Goal: Task Accomplishment & Management: Use online tool/utility

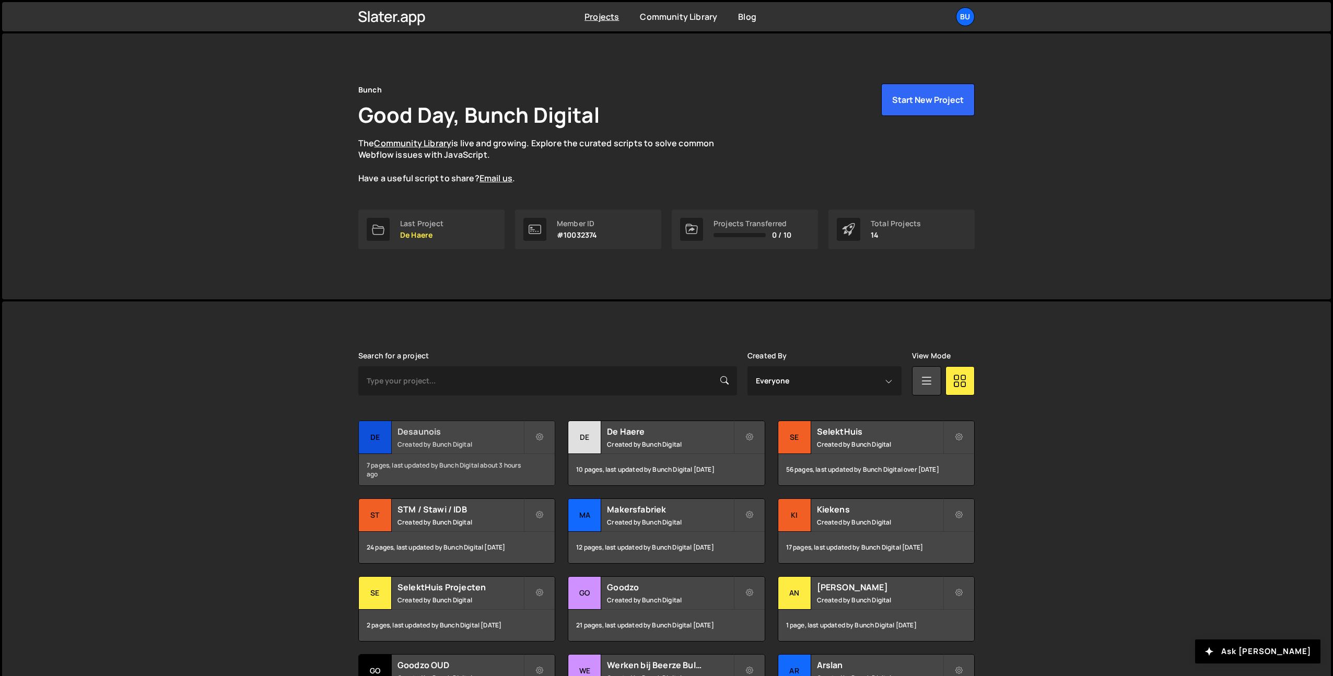
click at [471, 426] on h2 "Desaunois" at bounding box center [460, 431] width 126 height 11
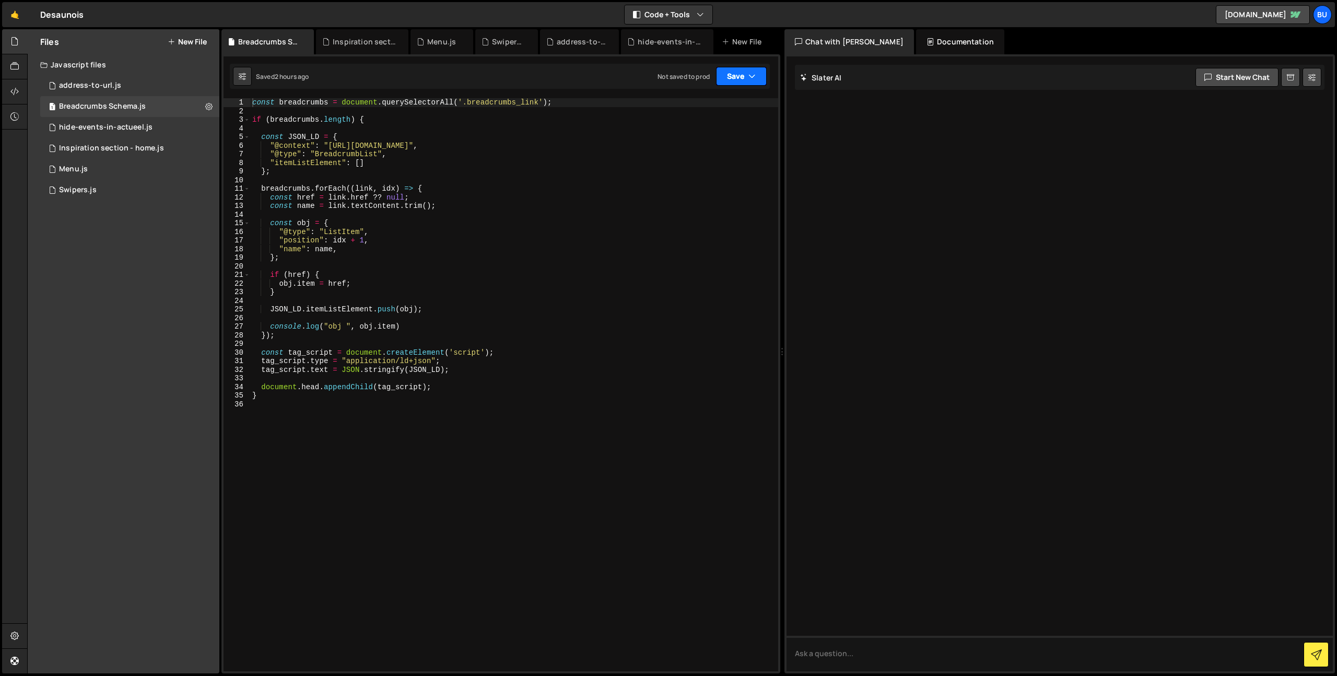
click at [754, 75] on icon "button" at bounding box center [752, 76] width 7 height 10
click at [718, 144] on div "Not saved to prod" at bounding box center [706, 147] width 109 height 13
click at [516, 162] on div "const breadcrumbs = document . querySelectorAll ( '.breadcrumbs_link' ) ; if ( …" at bounding box center [514, 393] width 528 height 590
click at [534, 169] on div "const breadcrumbs = document . querySelectorAll ( '.breadcrumbs_link' ) ; if ( …" at bounding box center [514, 393] width 528 height 590
click at [144, 109] on div "Breadcrumbs Schema.js" at bounding box center [102, 106] width 87 height 9
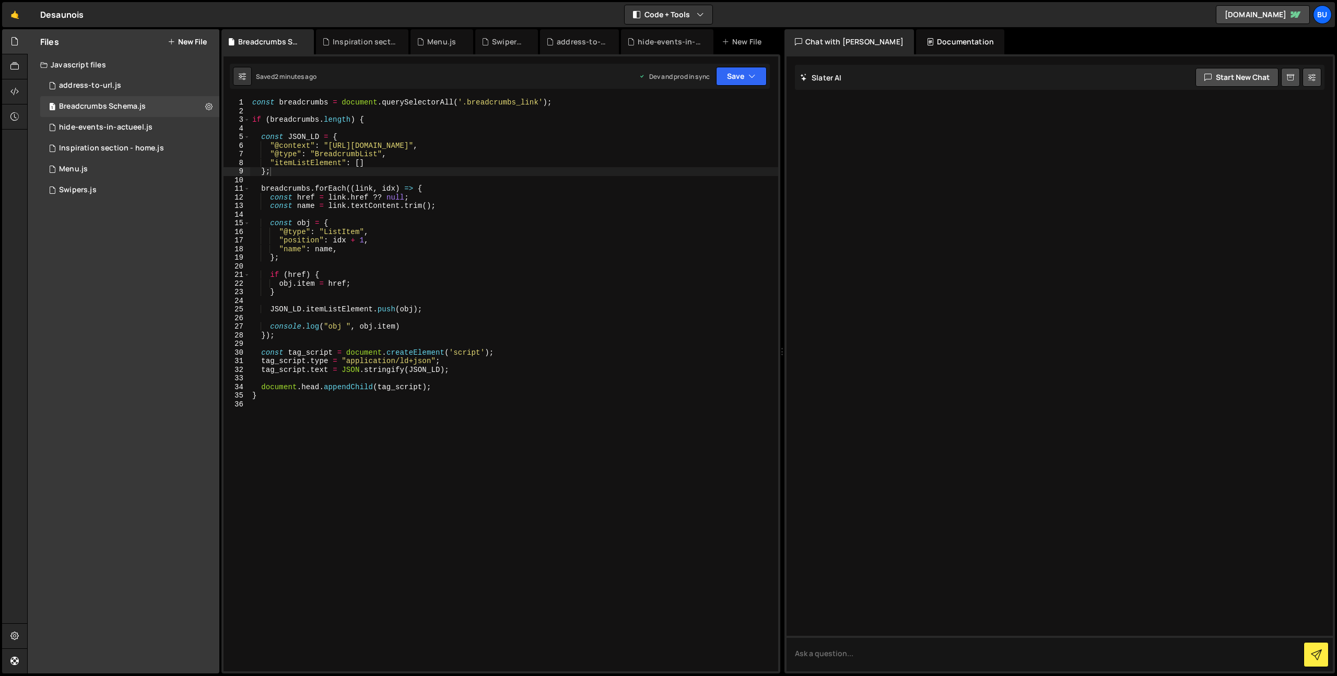
click at [394, 156] on div "const breadcrumbs = document . querySelectorAll ( '.breadcrumbs_link' ) ; if ( …" at bounding box center [514, 393] width 528 height 590
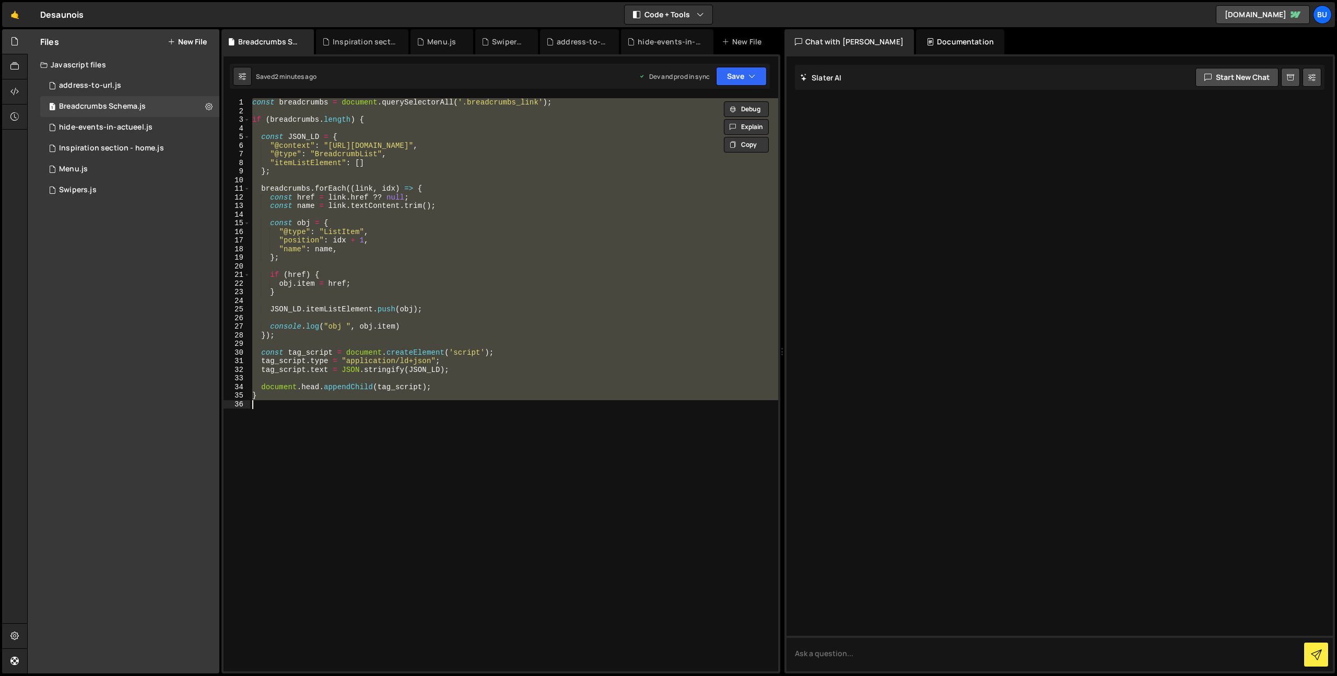
type textarea "// }"
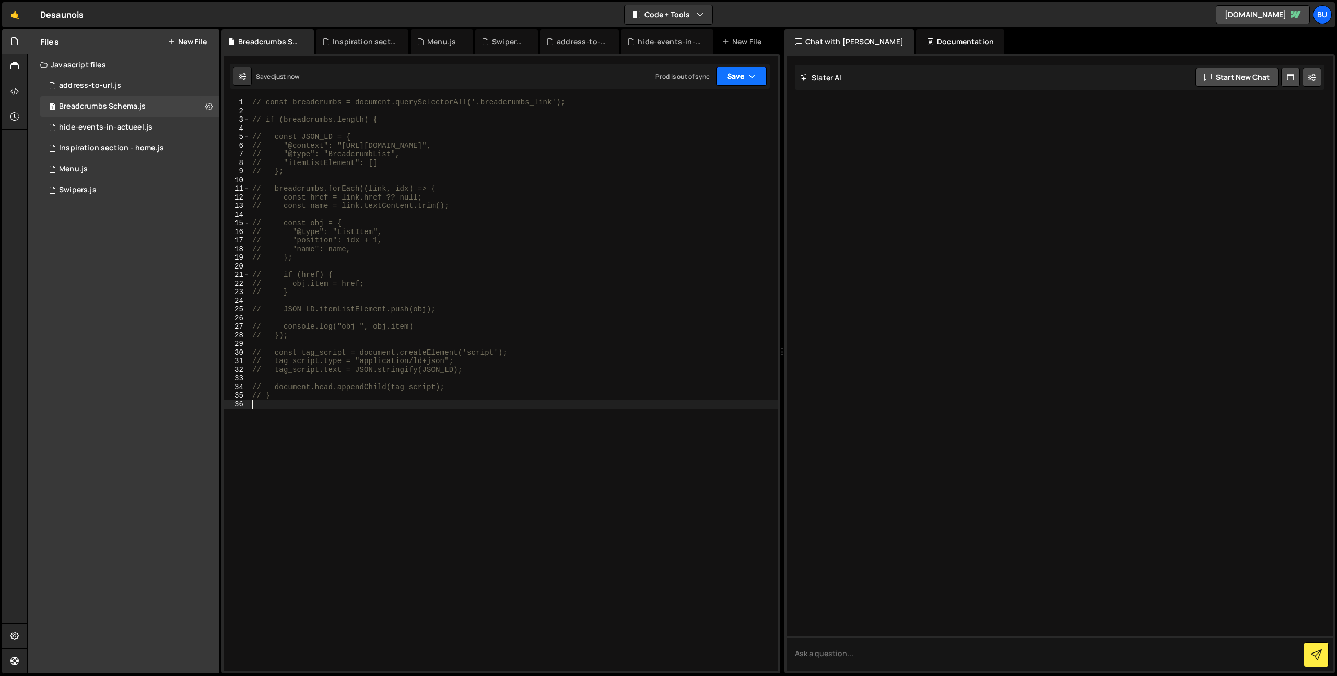
drag, startPoint x: 744, startPoint y: 77, endPoint x: 736, endPoint y: 79, distance: 7.6
click at [743, 77] on button "Save" at bounding box center [741, 76] width 51 height 19
click at [695, 134] on div "Save to Production S" at bounding box center [706, 136] width 109 height 10
click at [146, 126] on div "hide-events-in-actueel.js" at bounding box center [105, 127] width 93 height 9
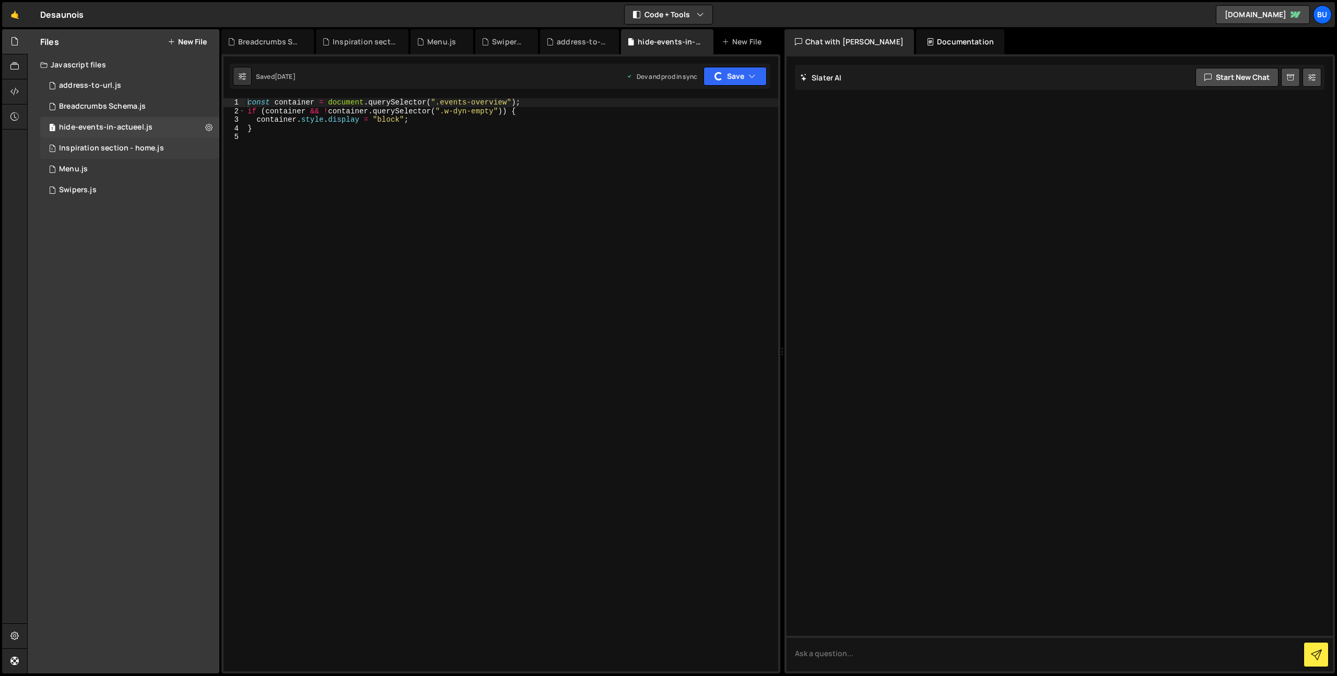
click at [142, 154] on div "1 Inspiration section - home.js 0" at bounding box center [129, 148] width 179 height 21
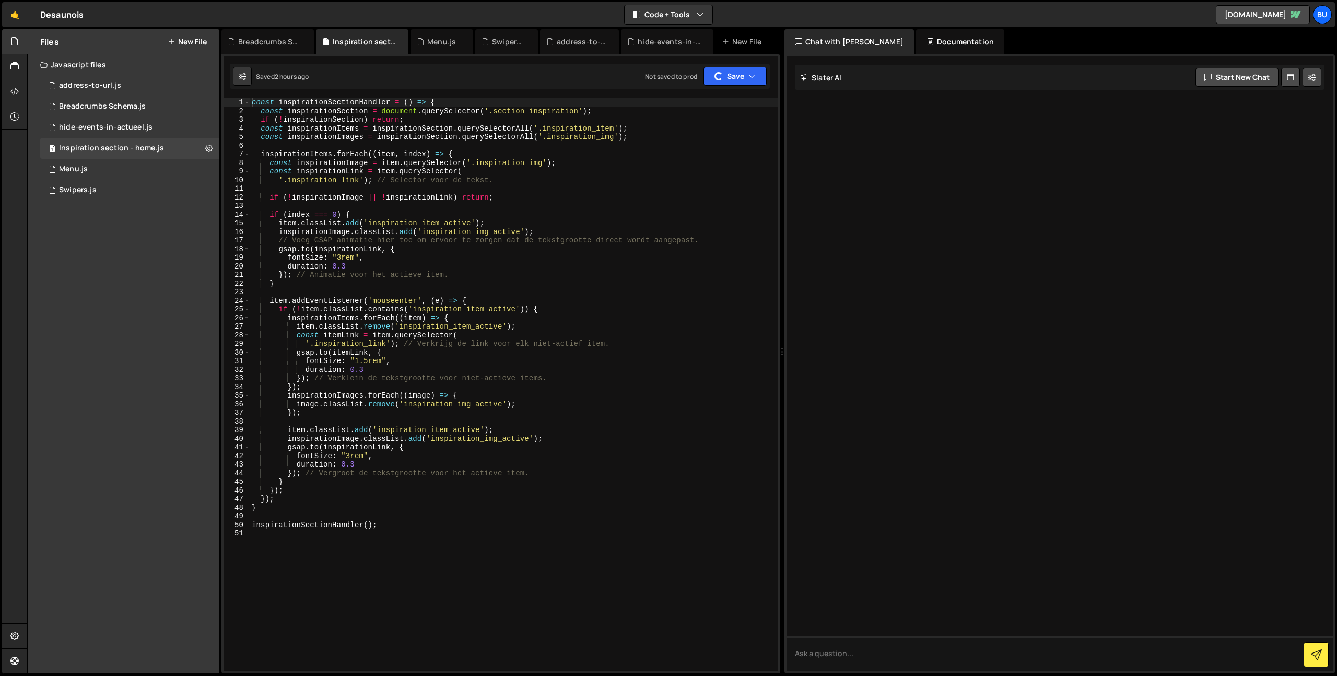
click at [294, 162] on div "const inspirationSectionHandler = ( ) => { const inspirationSection = document …" at bounding box center [514, 393] width 529 height 590
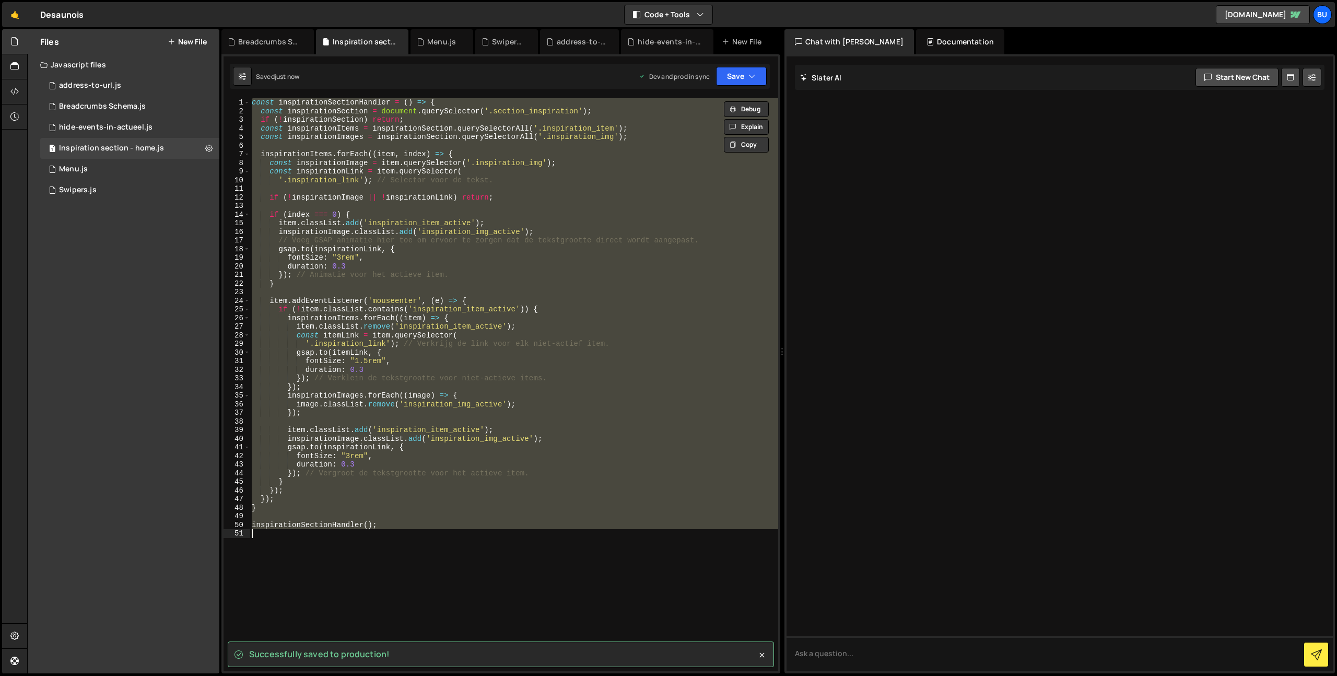
type textarea "// inspirationSectionHandler();"
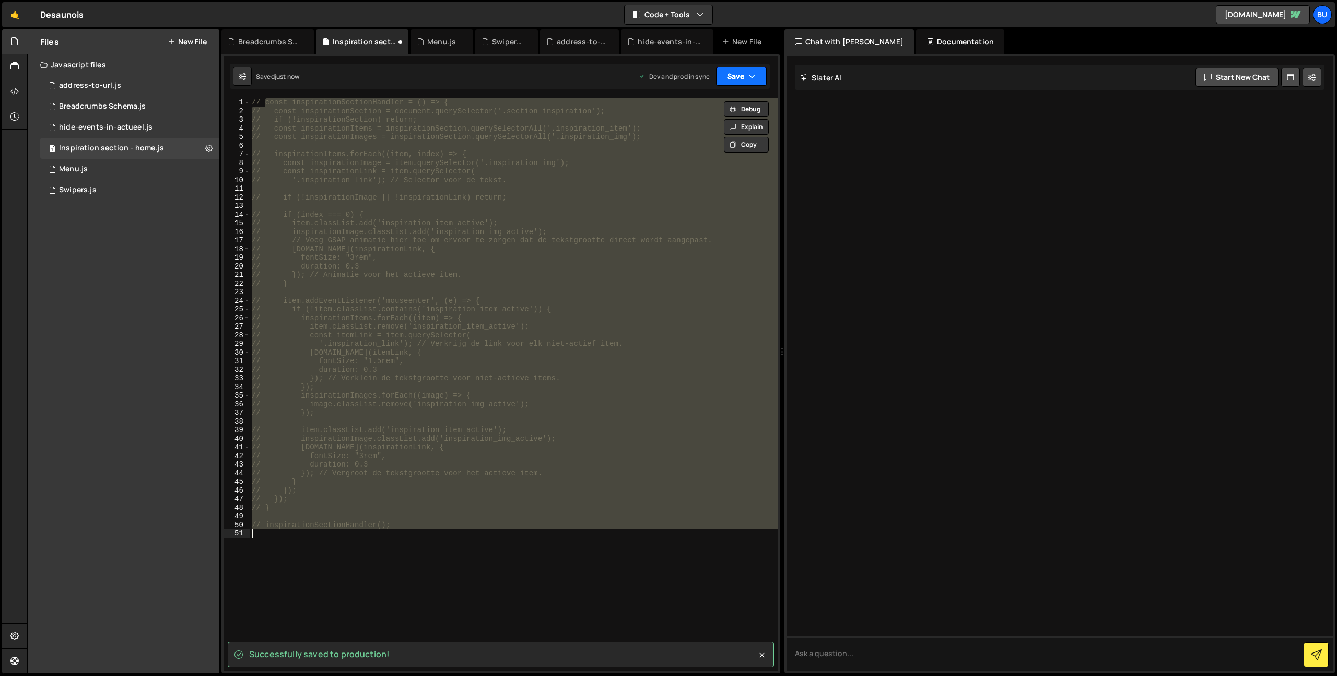
click at [747, 71] on button "Save" at bounding box center [741, 76] width 51 height 19
drag, startPoint x: 698, startPoint y: 136, endPoint x: 676, endPoint y: 126, distance: 24.1
click at [698, 136] on div "Save to Production S" at bounding box center [706, 136] width 109 height 10
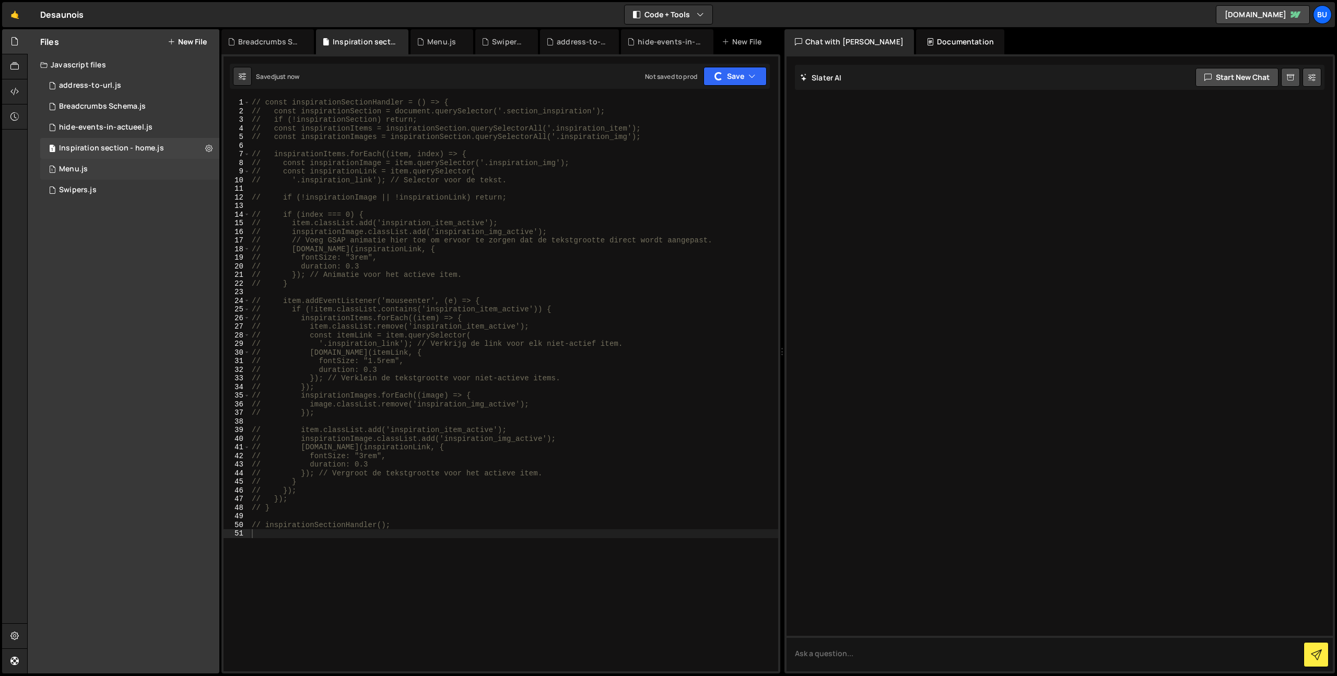
click at [147, 170] on div "1 Menu.js 0" at bounding box center [129, 169] width 179 height 21
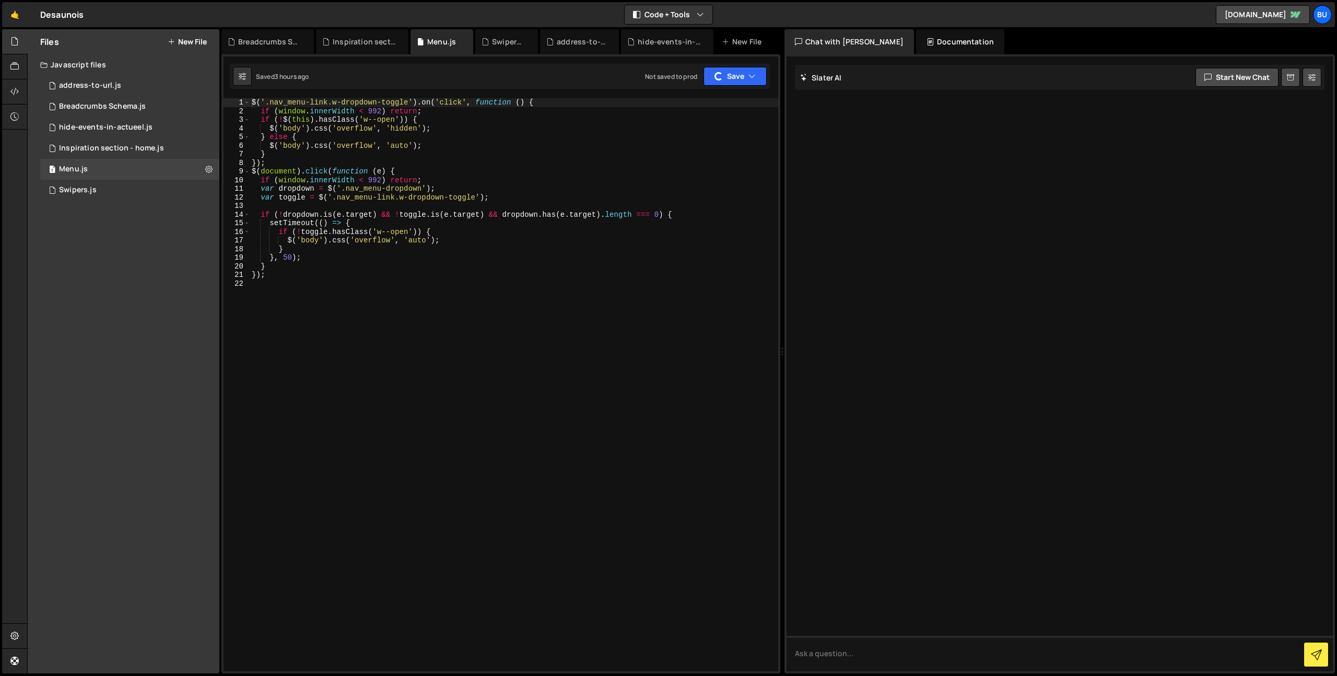
click at [352, 176] on div "$ ( '.nav_menu-link.w-dropdown-toggle' ) . on ( 'click' , function ( ) { if ( w…" at bounding box center [514, 393] width 529 height 590
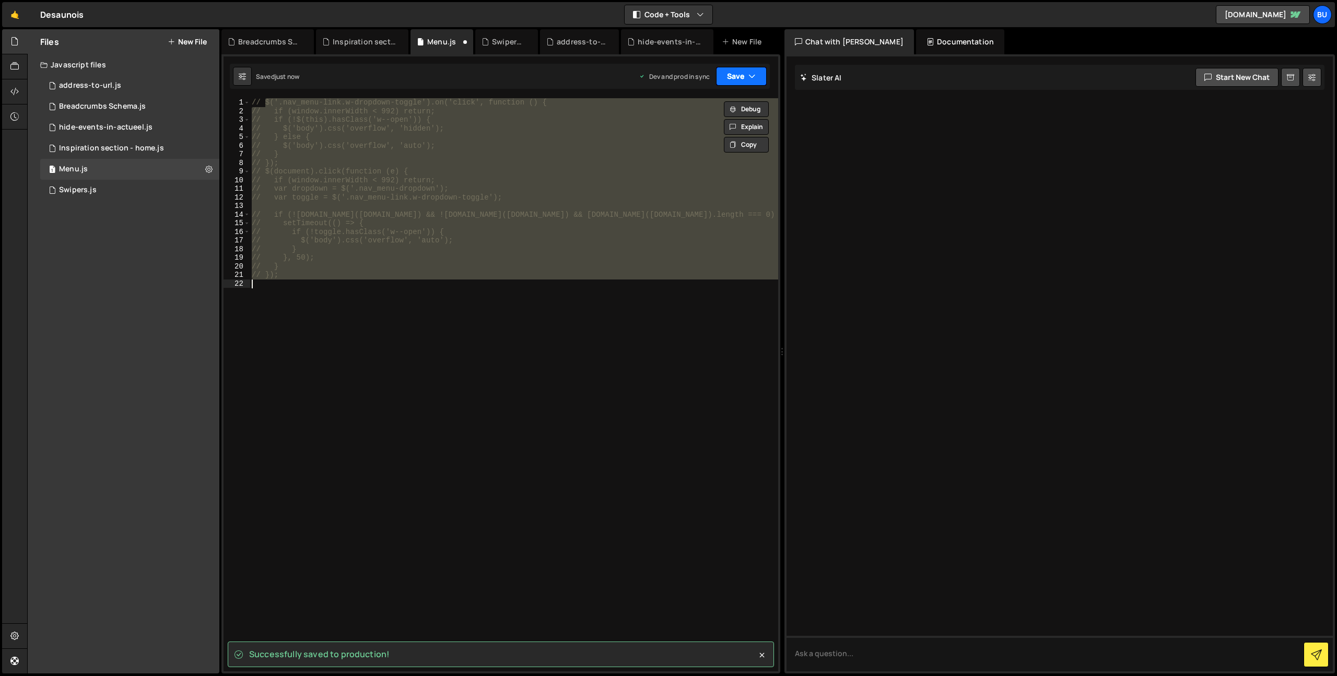
drag, startPoint x: 751, startPoint y: 73, endPoint x: 746, endPoint y: 88, distance: 15.9
click at [751, 75] on icon "button" at bounding box center [752, 76] width 7 height 10
click at [724, 145] on div "Saved just now" at bounding box center [706, 147] width 109 height 13
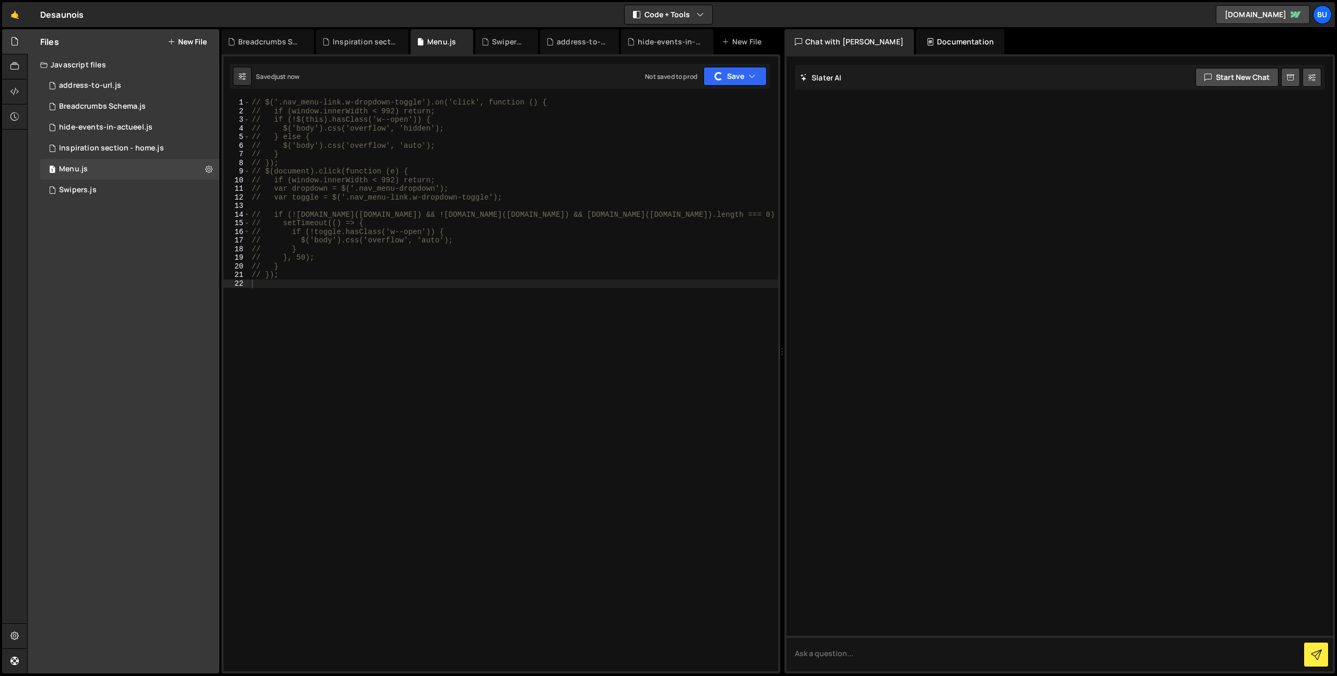
type textarea "// $(document).click(function (e) {"
click at [390, 175] on div "// $('.nav_menu-link.w-dropdown-toggle').on('click', function () { // if (windo…" at bounding box center [514, 393] width 529 height 590
click at [163, 193] on div "1 Swipers.js 0" at bounding box center [129, 190] width 179 height 21
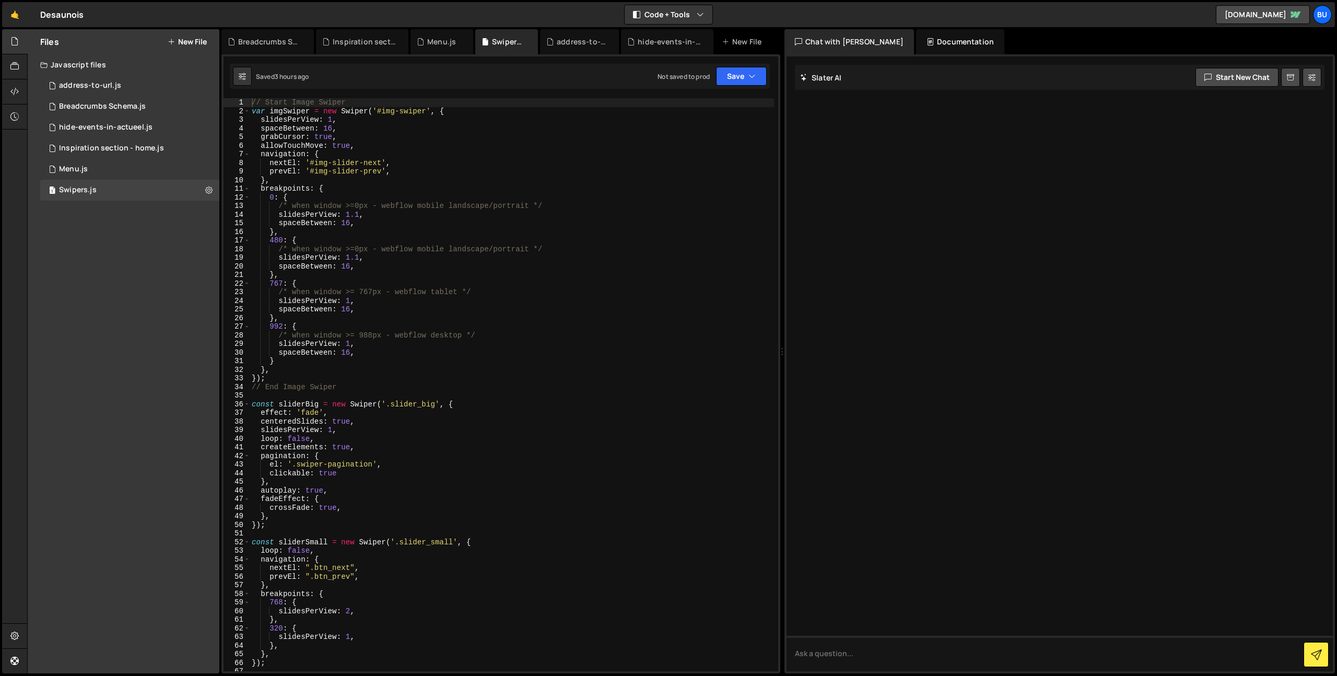
click at [336, 169] on div "// Start Image Swiper var imgSwiper = new Swiper ( '#img-swiper' , { slidesPerV…" at bounding box center [512, 393] width 524 height 590
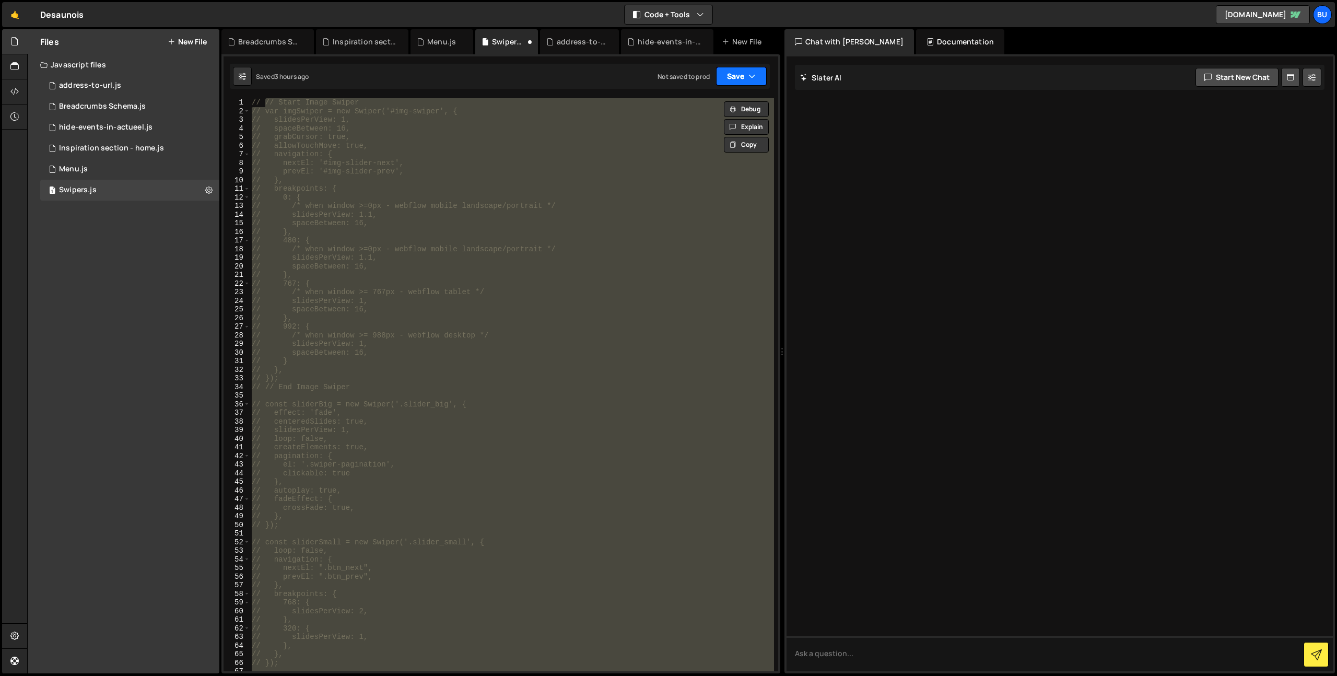
click at [757, 72] on button "Save" at bounding box center [741, 76] width 51 height 19
click at [730, 146] on div "Not saved to prod" at bounding box center [706, 147] width 109 height 13
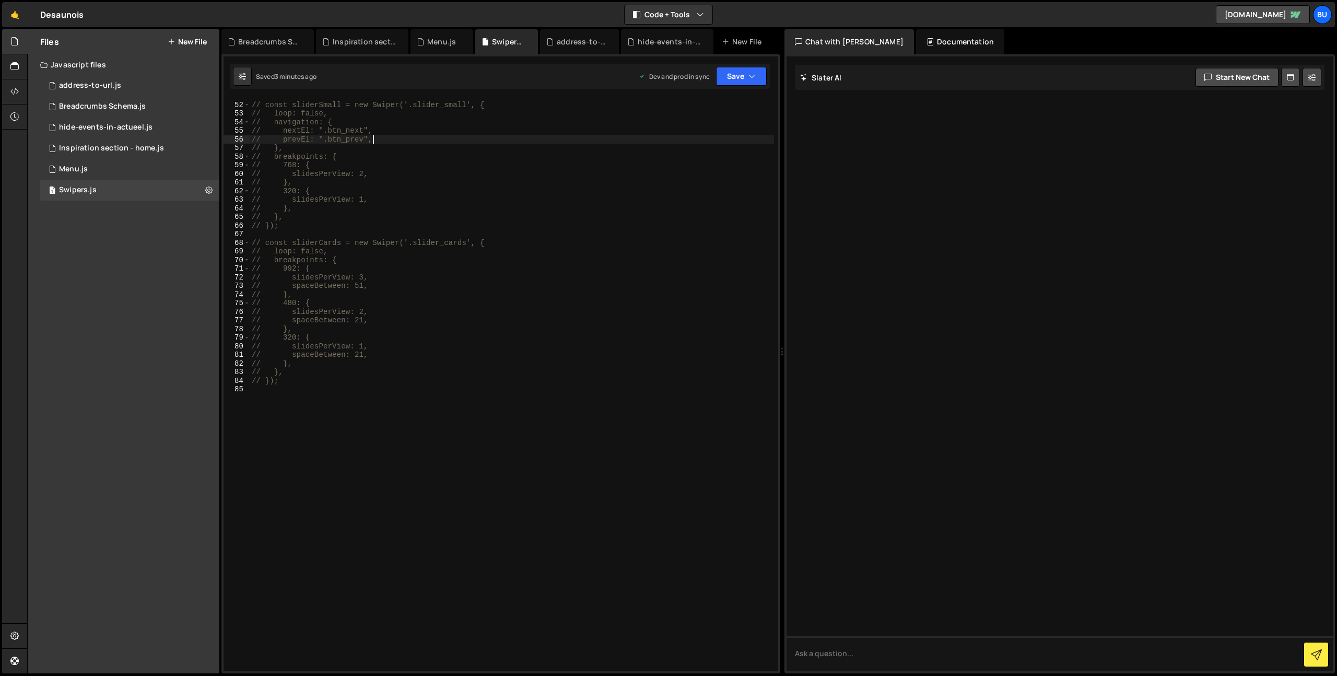
click at [420, 140] on div "// const sliderSmall = new Swiper('.slider_small', { // loop: false, // navigat…" at bounding box center [512, 387] width 524 height 590
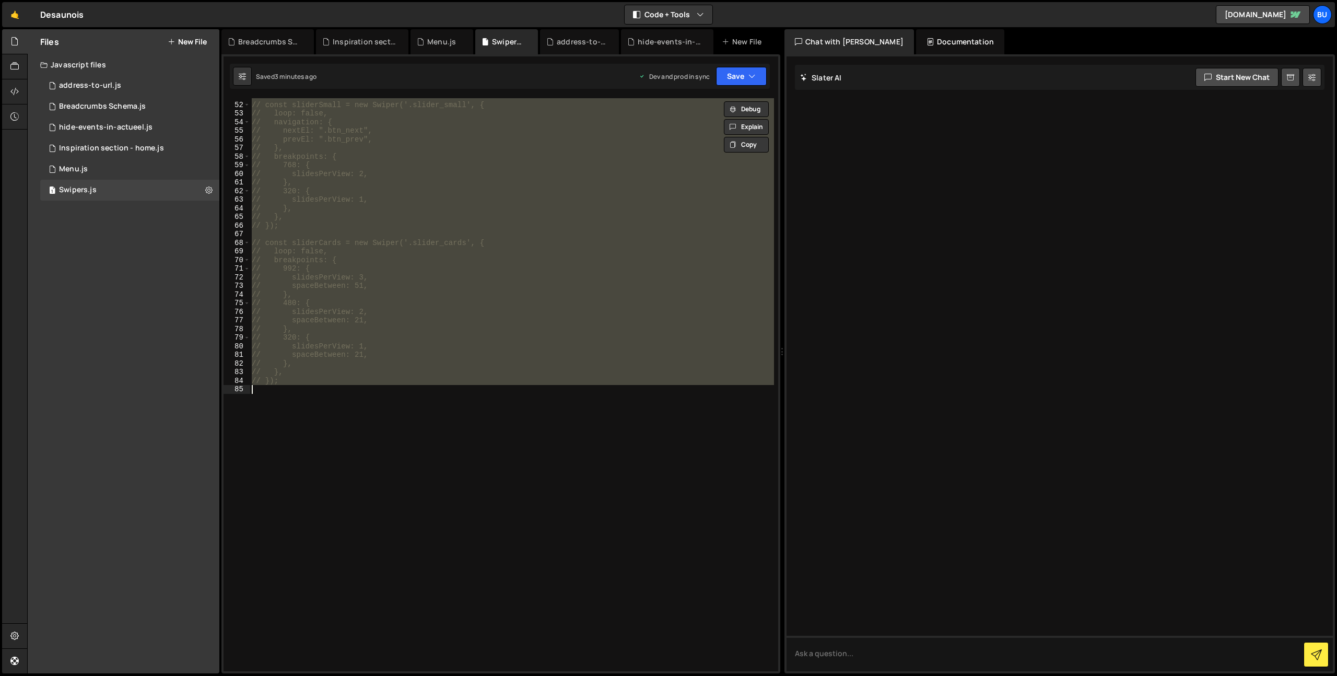
type textarea "});"
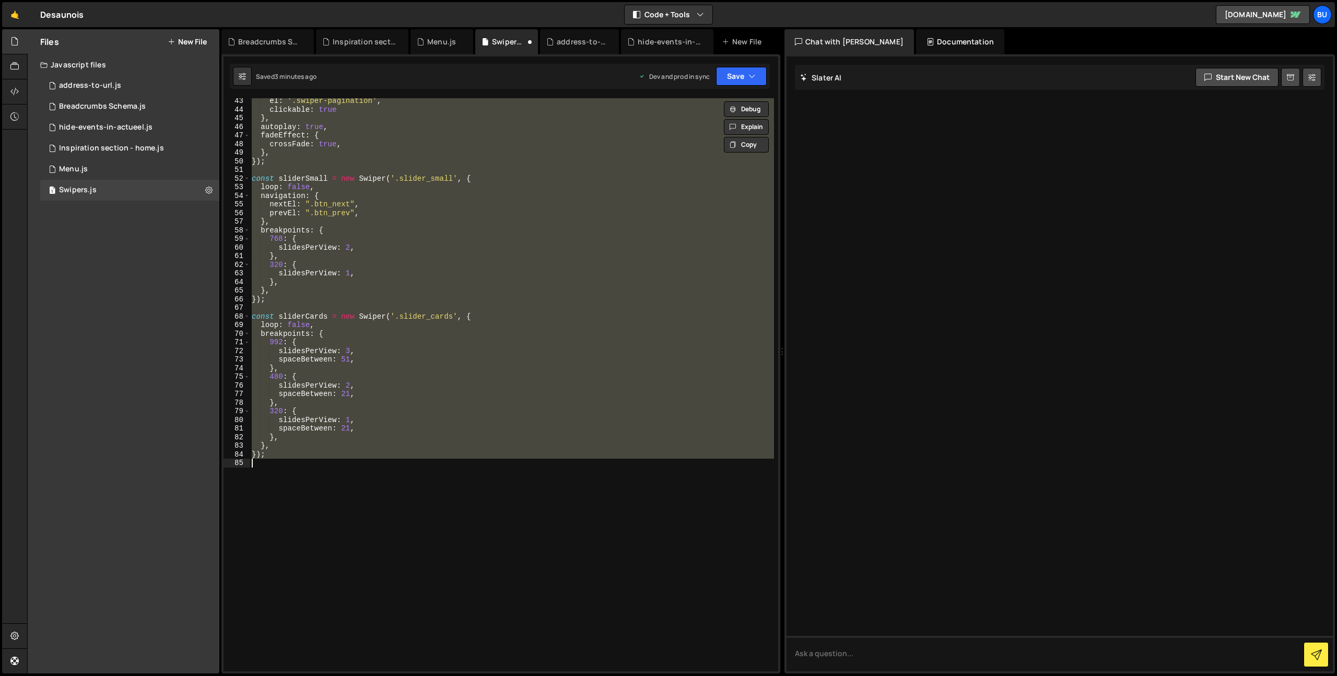
scroll to position [0, 0]
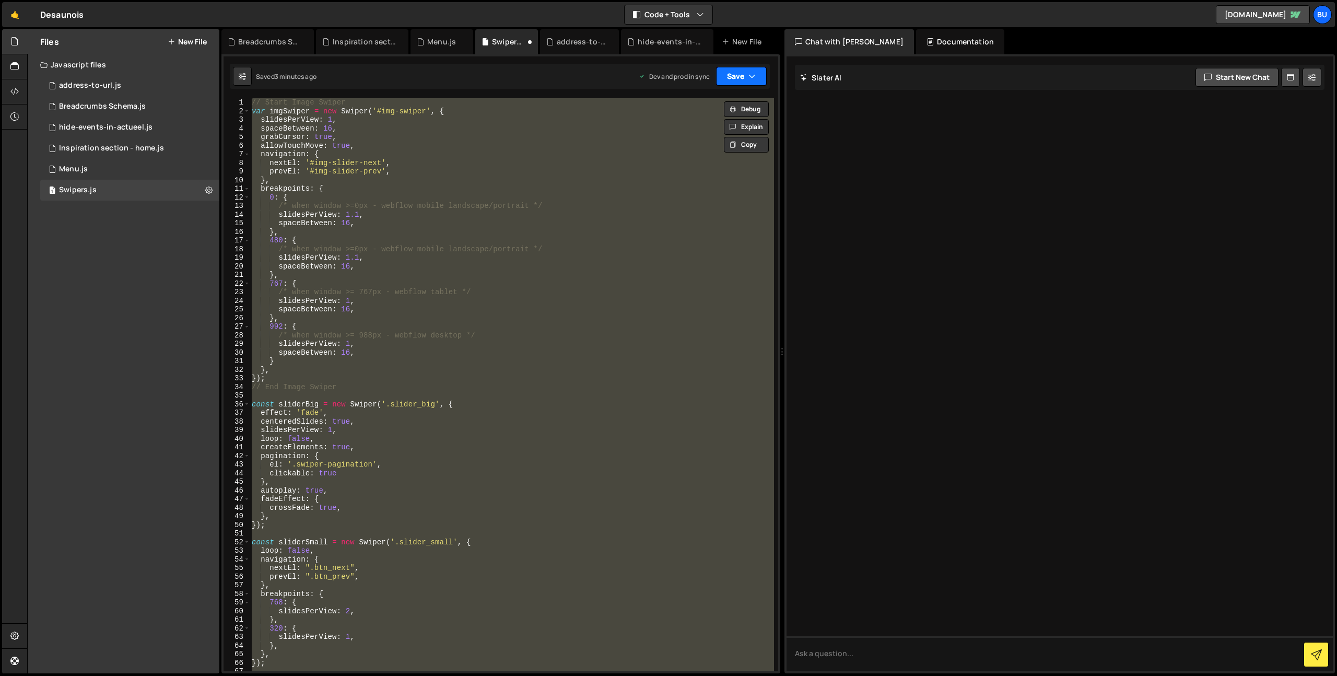
click at [748, 74] on button "Save" at bounding box center [741, 76] width 51 height 19
drag, startPoint x: 693, startPoint y: 138, endPoint x: 694, endPoint y: 121, distance: 17.3
click at [693, 138] on div "Save to Production S" at bounding box center [706, 136] width 109 height 10
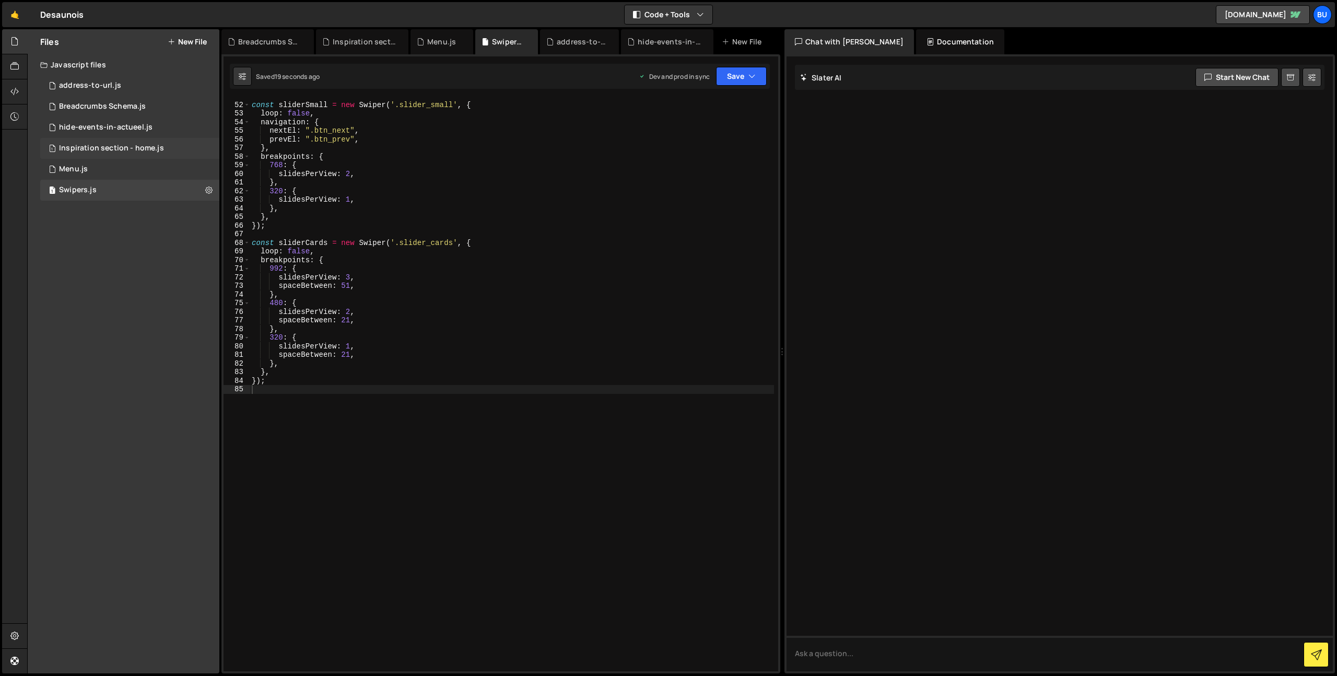
click at [121, 147] on div "Inspiration section - home.js" at bounding box center [111, 148] width 105 height 9
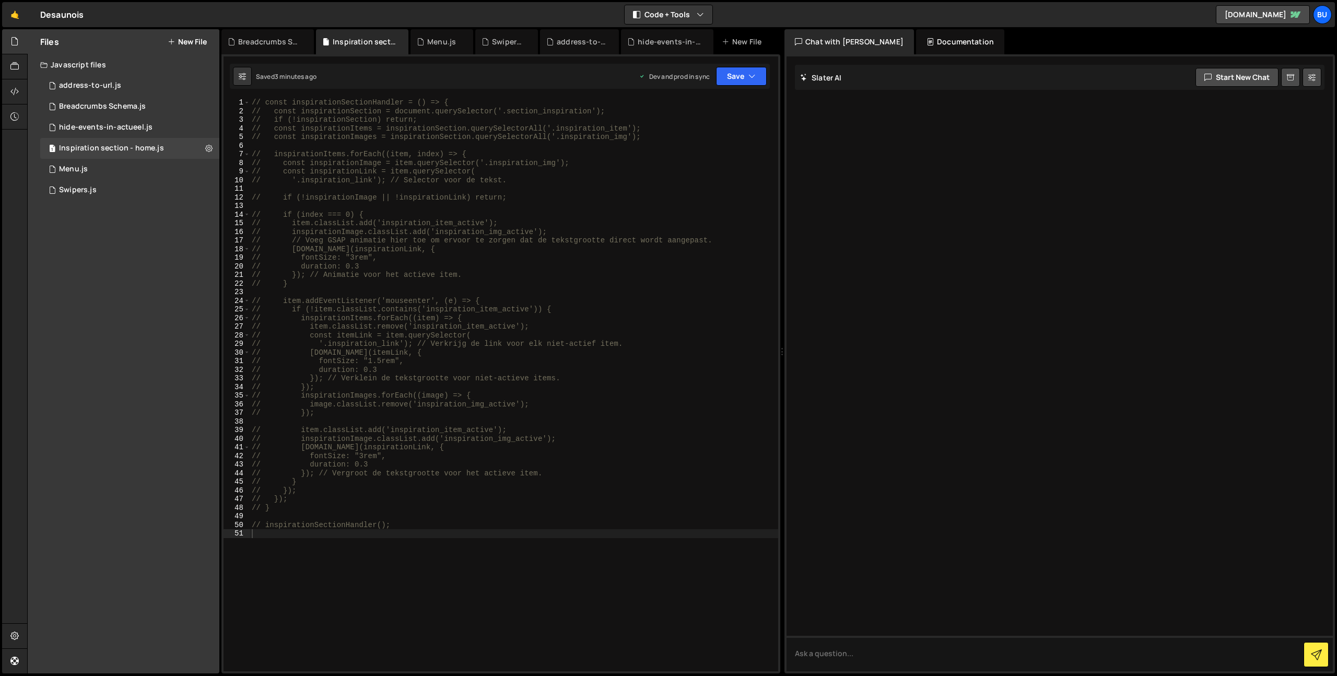
click at [423, 189] on div "// const inspirationSectionHandler = () => { // const inspirationSection = docu…" at bounding box center [514, 393] width 529 height 590
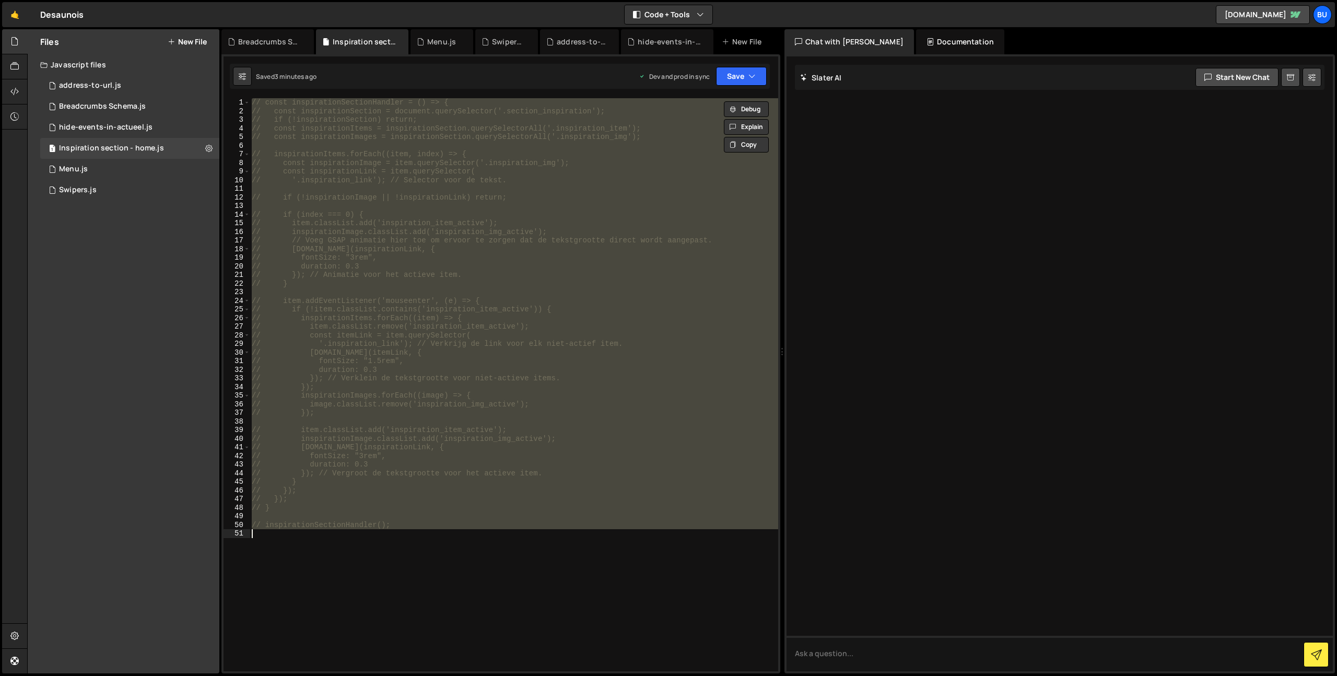
type textarea "inspirationSectionHandler();"
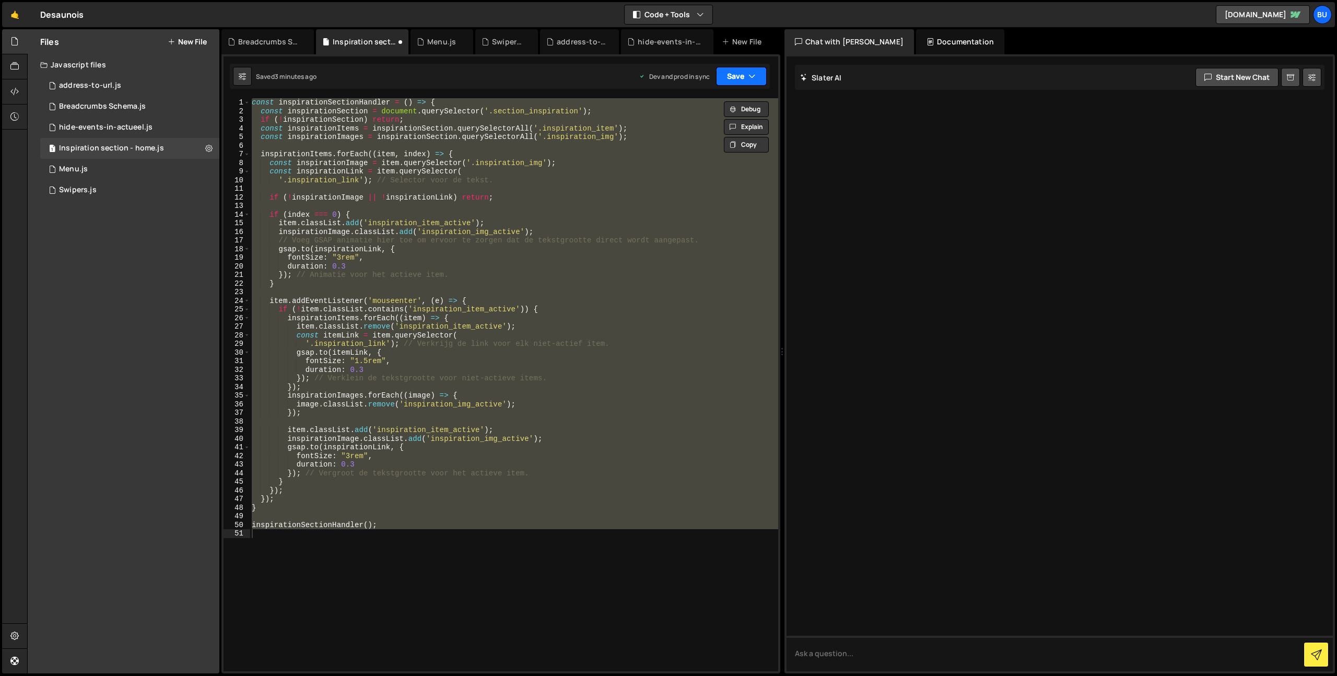
drag, startPoint x: 742, startPoint y: 72, endPoint x: 731, endPoint y: 79, distance: 13.2
click at [742, 73] on button "Save" at bounding box center [741, 76] width 51 height 19
click at [695, 143] on div "3 minutes ago" at bounding box center [690, 147] width 41 height 9
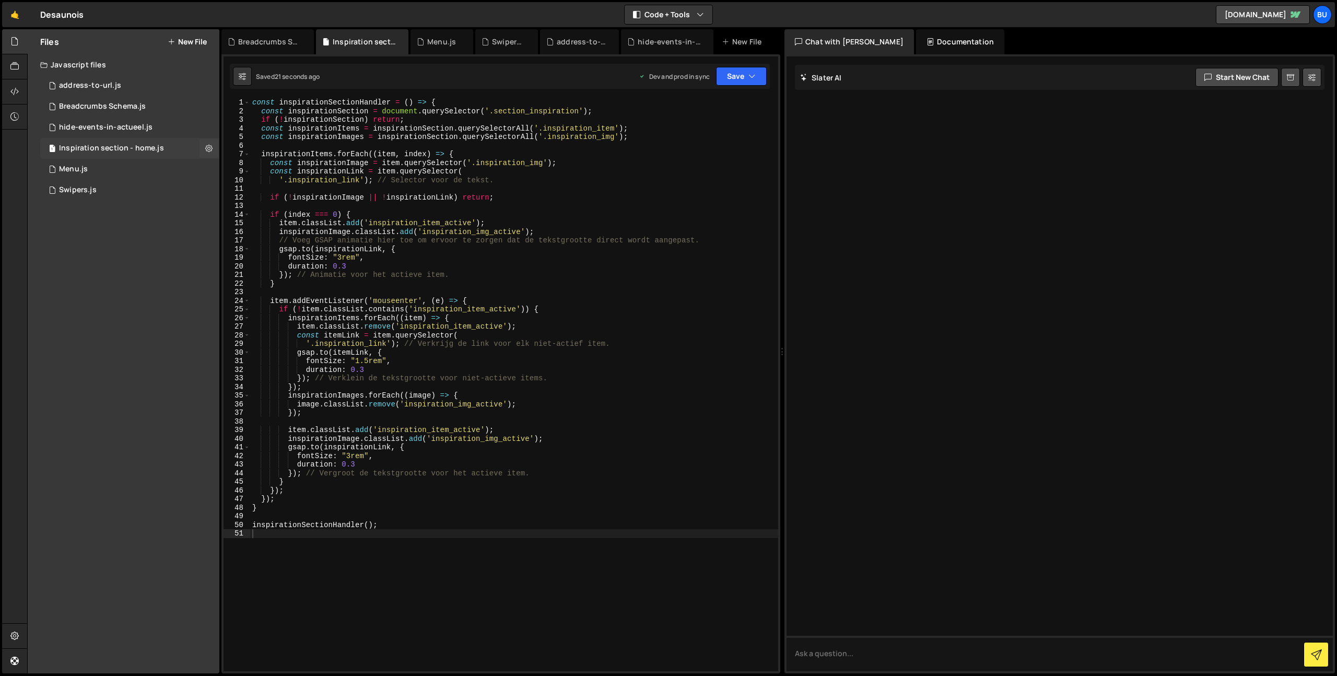
click at [110, 149] on div "Inspiration section - home.js" at bounding box center [111, 148] width 105 height 9
click at [116, 171] on div "1 Menu.js 0" at bounding box center [129, 169] width 179 height 21
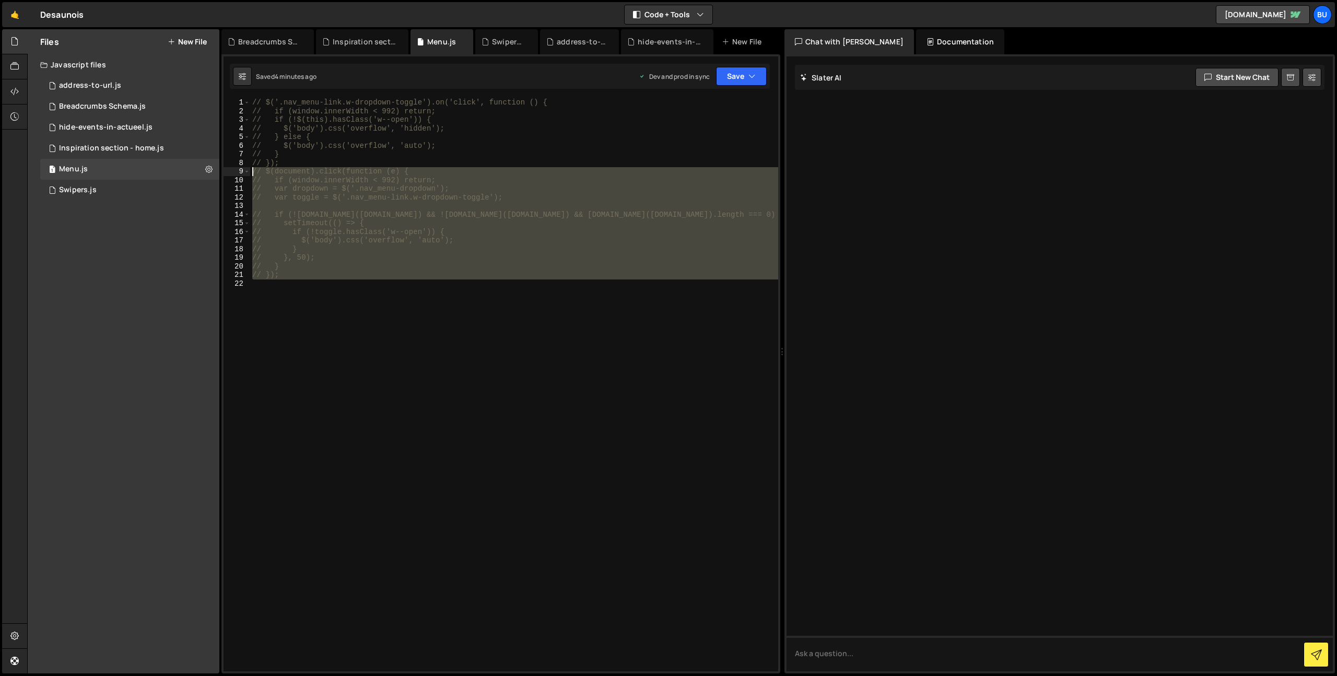
drag, startPoint x: 263, startPoint y: 236, endPoint x: 151, endPoint y: 9, distance: 252.5
click at [157, 18] on div "Hold on a sec... Are you certain you wish to leave this page? Any changes you'v…" at bounding box center [668, 338] width 1337 height 676
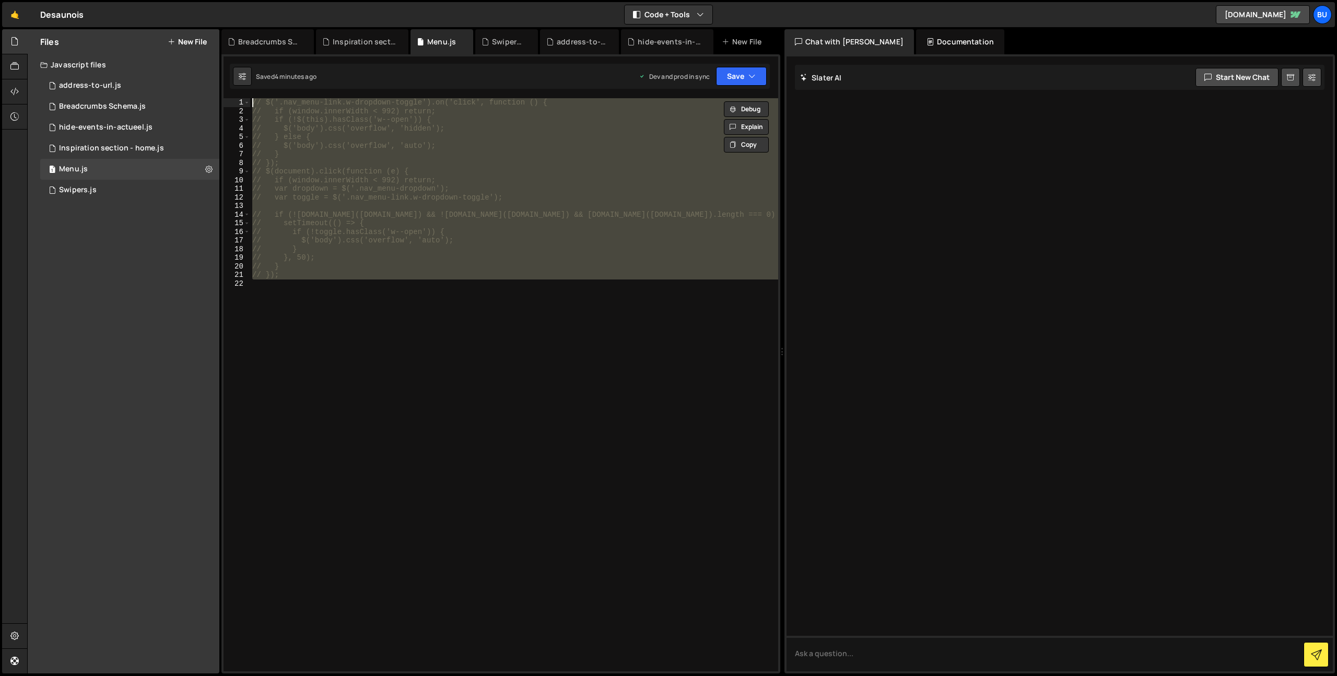
click at [463, 163] on div "// $('.nav_menu-link.w-dropdown-toggle').on('click', function () { // if (windo…" at bounding box center [514, 384] width 528 height 573
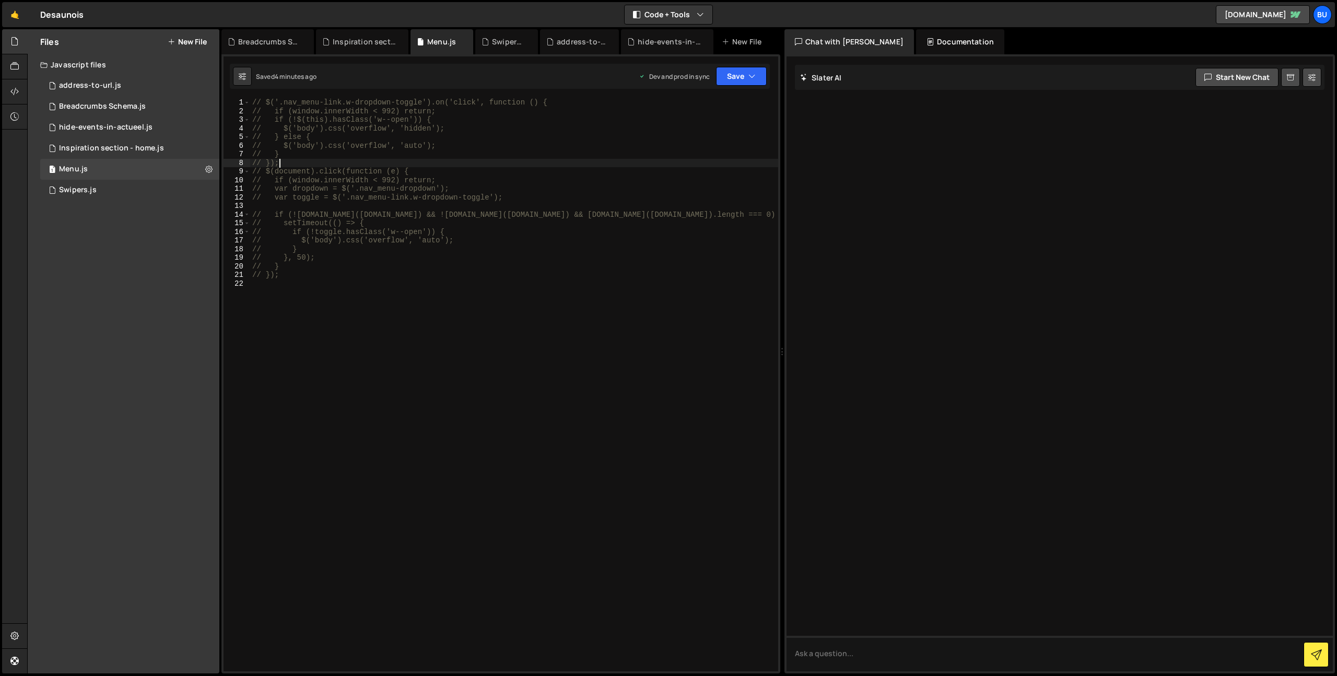
click at [372, 184] on div "// $('.nav_menu-link.w-dropdown-toggle').on('click', function () { // if (windo…" at bounding box center [514, 393] width 528 height 590
drag, startPoint x: 300, startPoint y: 278, endPoint x: 163, endPoint y: 20, distance: 291.8
click at [169, 29] on div "Hold on a sec... Are you certain you wish to leave this page? Any changes you'v…" at bounding box center [668, 338] width 1337 height 676
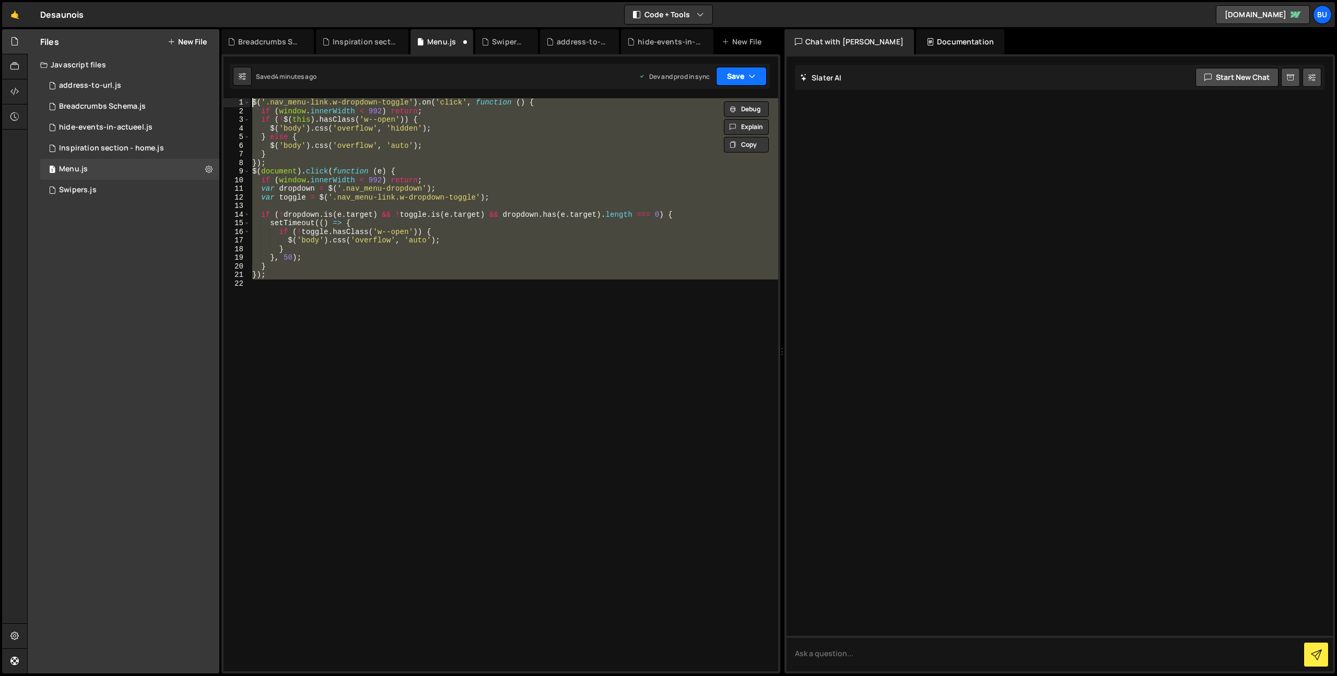
click at [738, 84] on button "Save" at bounding box center [741, 76] width 51 height 19
drag, startPoint x: 717, startPoint y: 107, endPoint x: 733, endPoint y: 81, distance: 30.0
click at [717, 107] on div "Save to Staging S" at bounding box center [706, 102] width 109 height 10
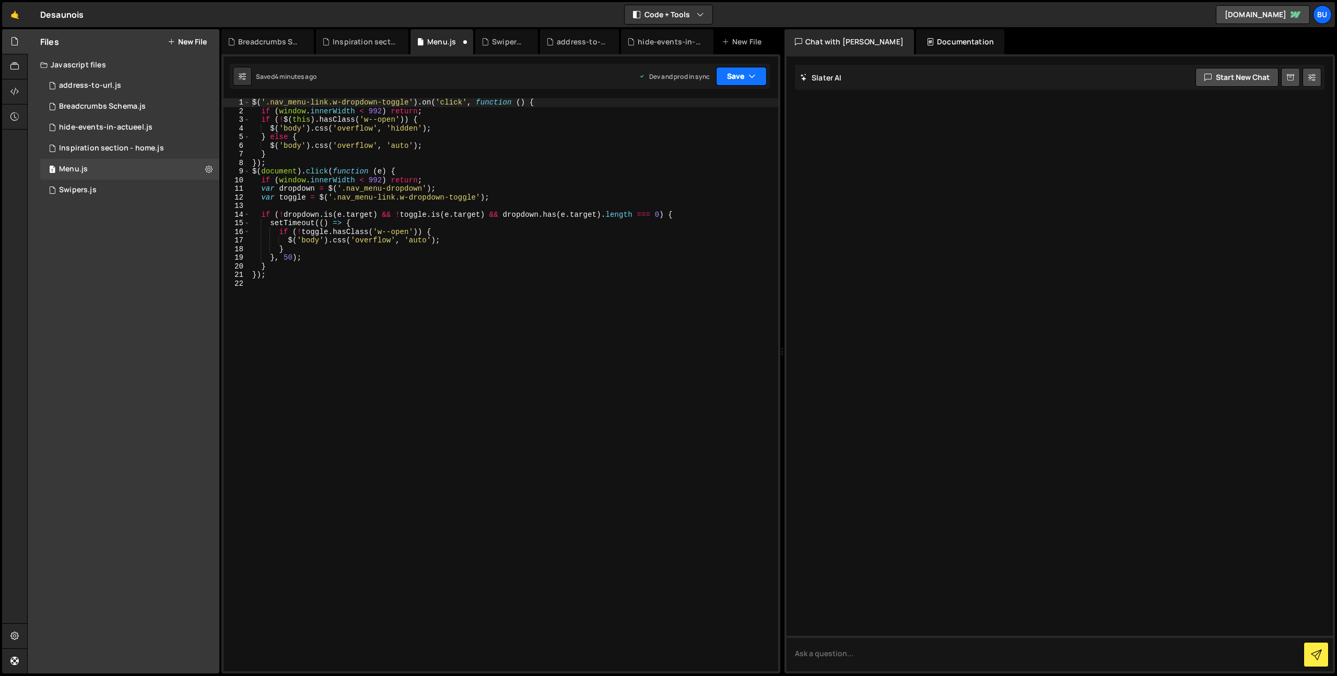
click at [741, 76] on button "Save" at bounding box center [741, 76] width 51 height 19
drag, startPoint x: 718, startPoint y: 146, endPoint x: 715, endPoint y: 116, distance: 29.9
click at [718, 145] on div "Saved 4 minutes ago" at bounding box center [706, 147] width 109 height 13
drag, startPoint x: 397, startPoint y: 132, endPoint x: 447, endPoint y: 119, distance: 51.4
click at [397, 132] on div "$ ( '.nav_menu-link.w-dropdown-toggle' ) . on ( 'click' , function ( ) { if ( w…" at bounding box center [514, 393] width 528 height 590
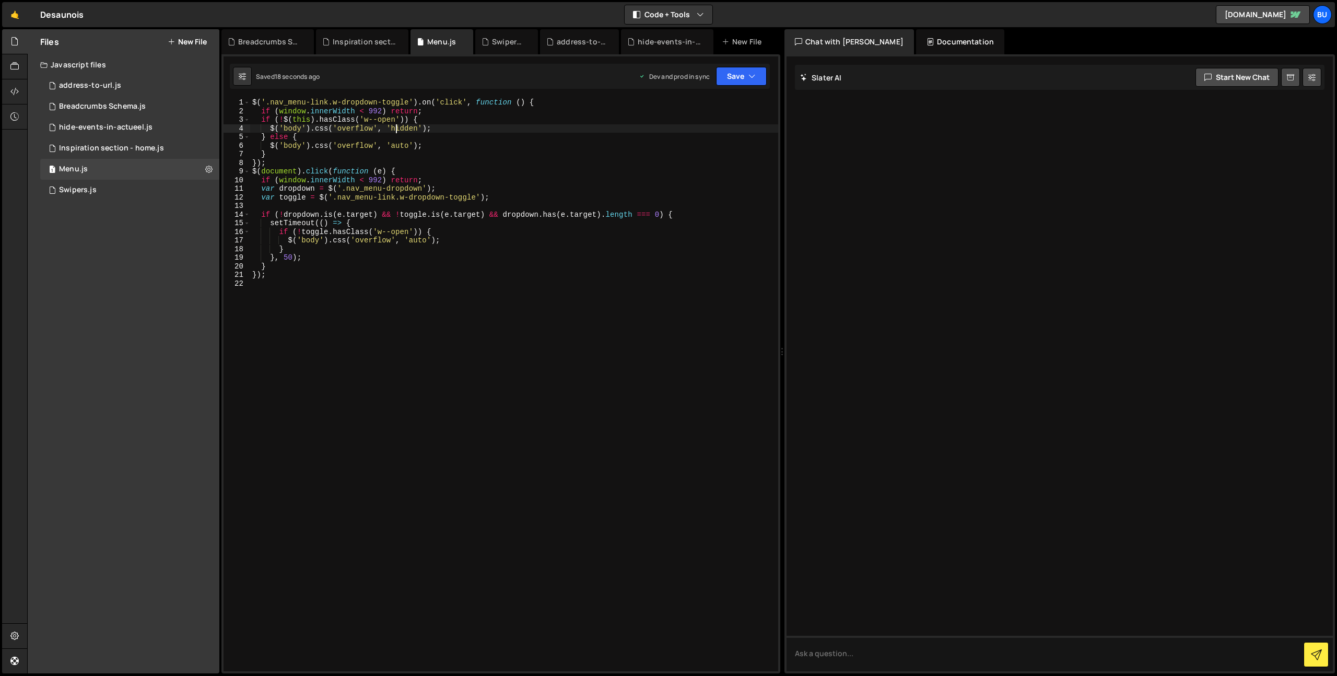
click at [461, 124] on div "$ ( '.nav_menu-link.w-dropdown-toggle' ) . on ( 'click' , function ( ) { if ( w…" at bounding box center [514, 393] width 528 height 590
click at [403, 157] on div "$ ( '.nav_menu-link.w-dropdown-toggle' ) . on ( 'click' , function ( ) { if ( w…" at bounding box center [514, 393] width 528 height 590
type textarea "}"
click at [107, 188] on div "1 Swipers.js 0" at bounding box center [129, 190] width 179 height 21
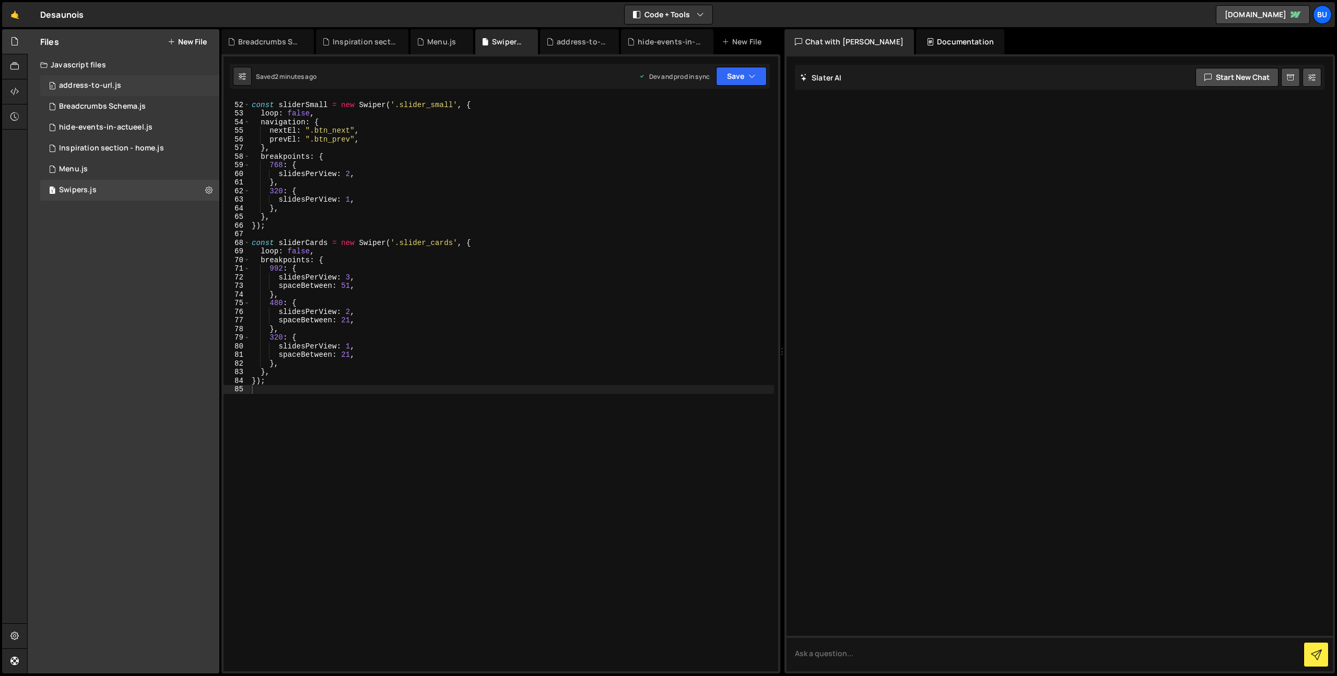
click at [129, 83] on div "0 address-to-url.js 0" at bounding box center [129, 85] width 179 height 21
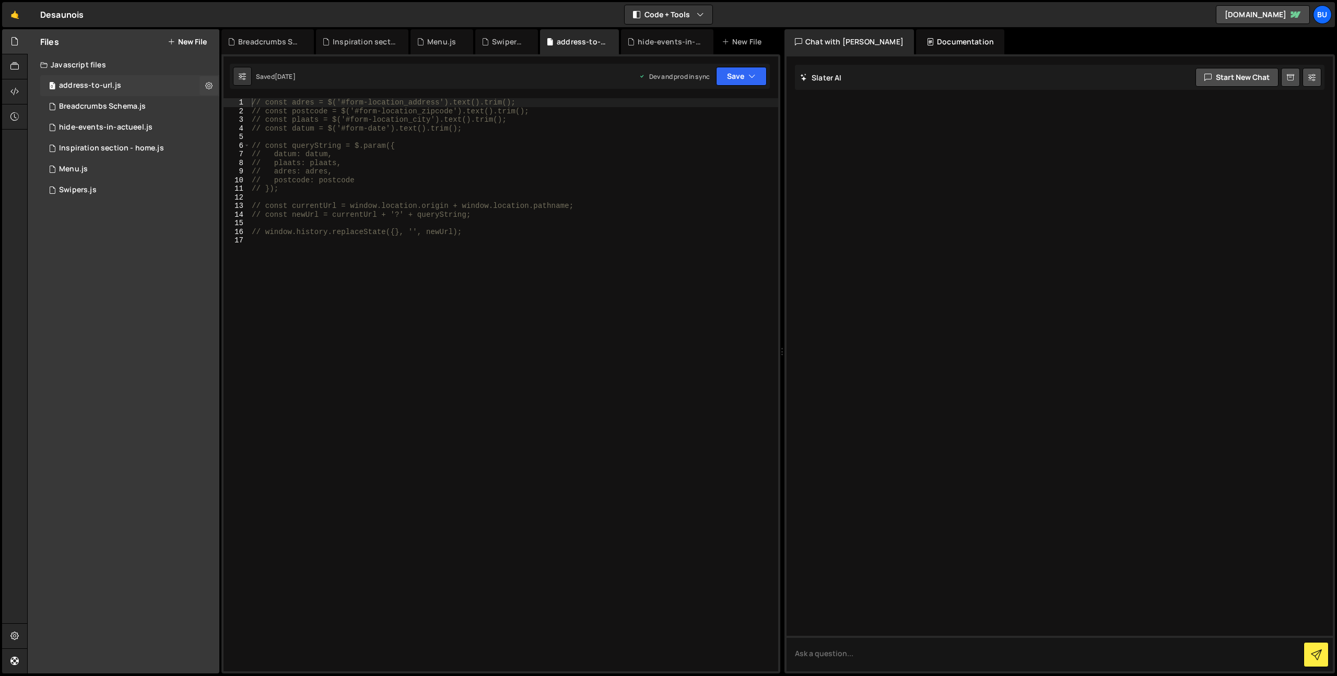
click at [141, 82] on div "0 address-to-url.js 0" at bounding box center [129, 85] width 179 height 21
click at [127, 99] on div "1 Breadcrumbs Schema.js 0" at bounding box center [129, 106] width 179 height 21
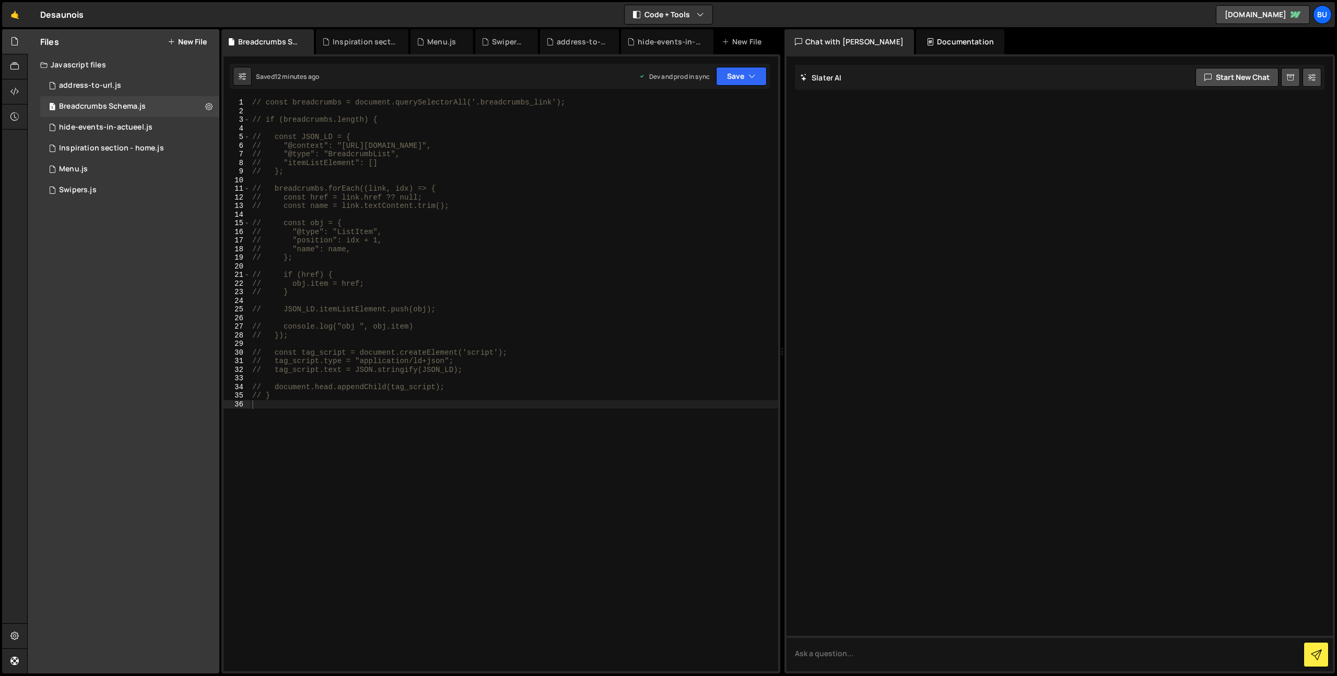
drag, startPoint x: 383, startPoint y: 154, endPoint x: 411, endPoint y: 141, distance: 30.1
click at [383, 154] on div "// const breadcrumbs = document.querySelectorAll('.breadcrumbs_link'); // if (b…" at bounding box center [514, 393] width 528 height 590
click at [469, 146] on div "// const breadcrumbs = document.querySelectorAll('.breadcrumbs_link'); // if (b…" at bounding box center [514, 393] width 528 height 590
type textarea "// "@context": "https://schema.org","
click at [125, 144] on div "1 Inspiration section - home.js 0" at bounding box center [129, 148] width 179 height 21
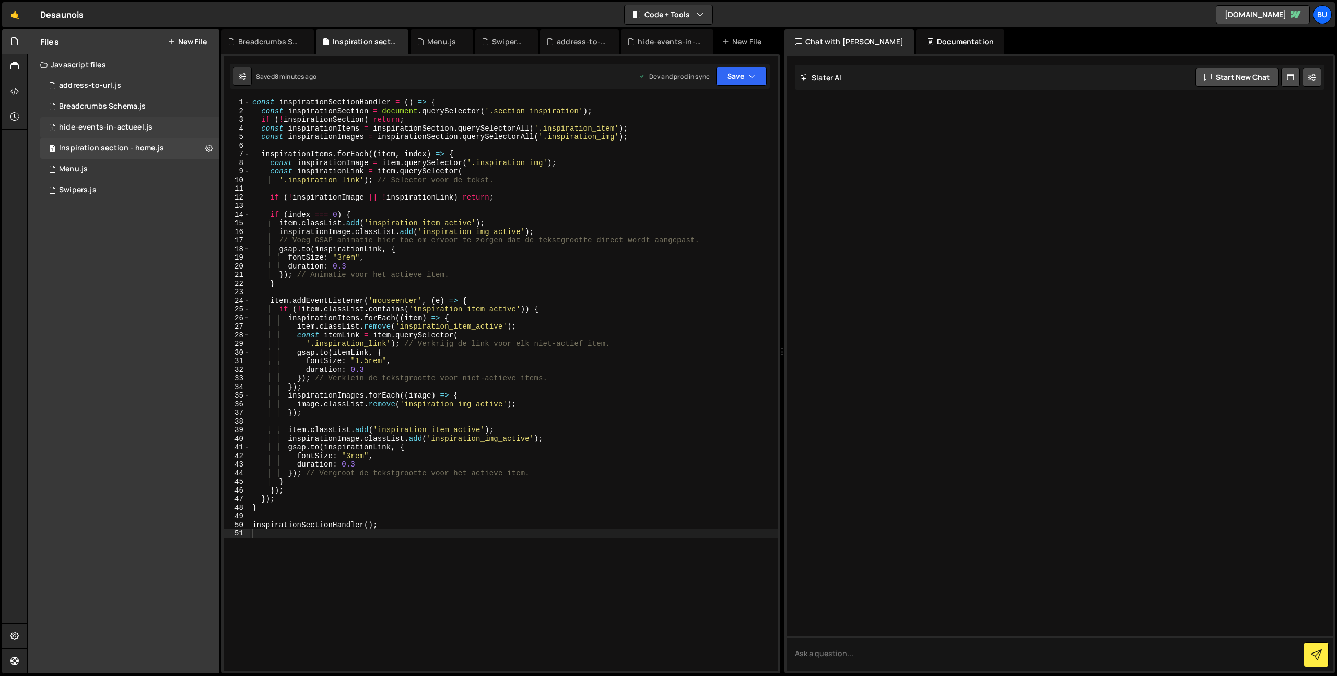
click at [108, 126] on div "hide-events-in-actueel.js" at bounding box center [105, 127] width 93 height 9
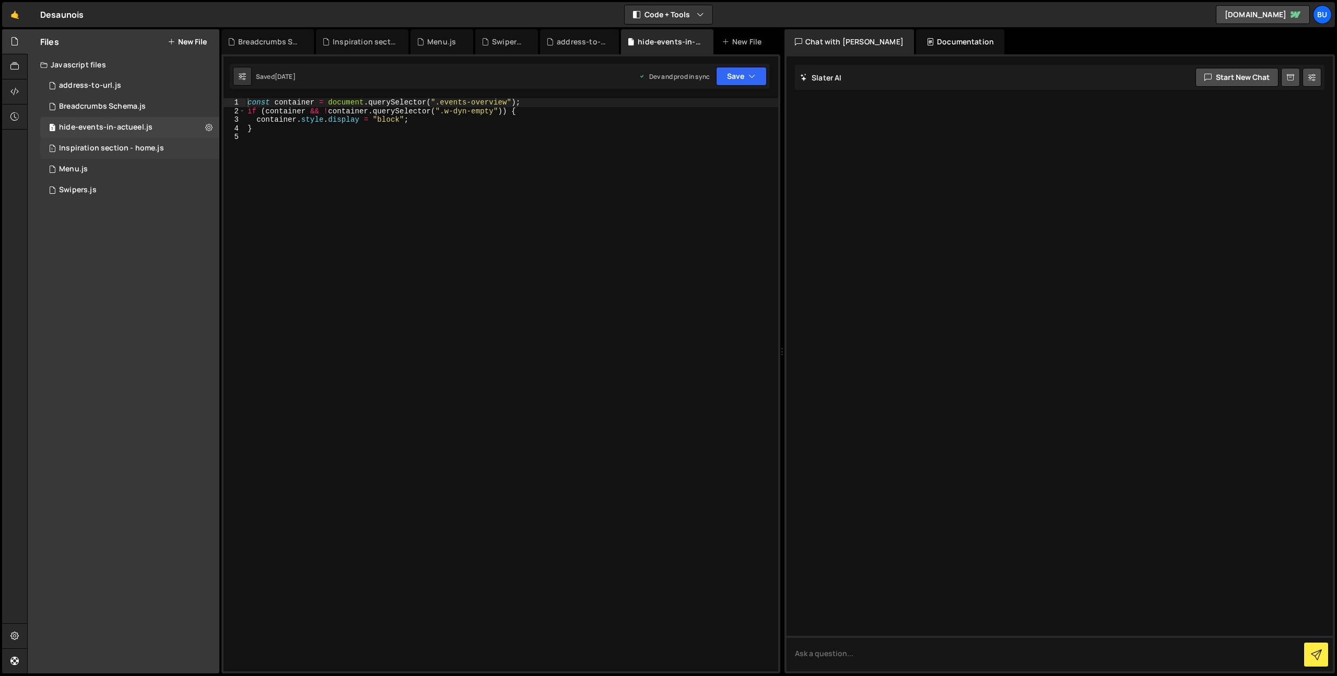
click at [118, 151] on div "Inspiration section - home.js" at bounding box center [111, 148] width 105 height 9
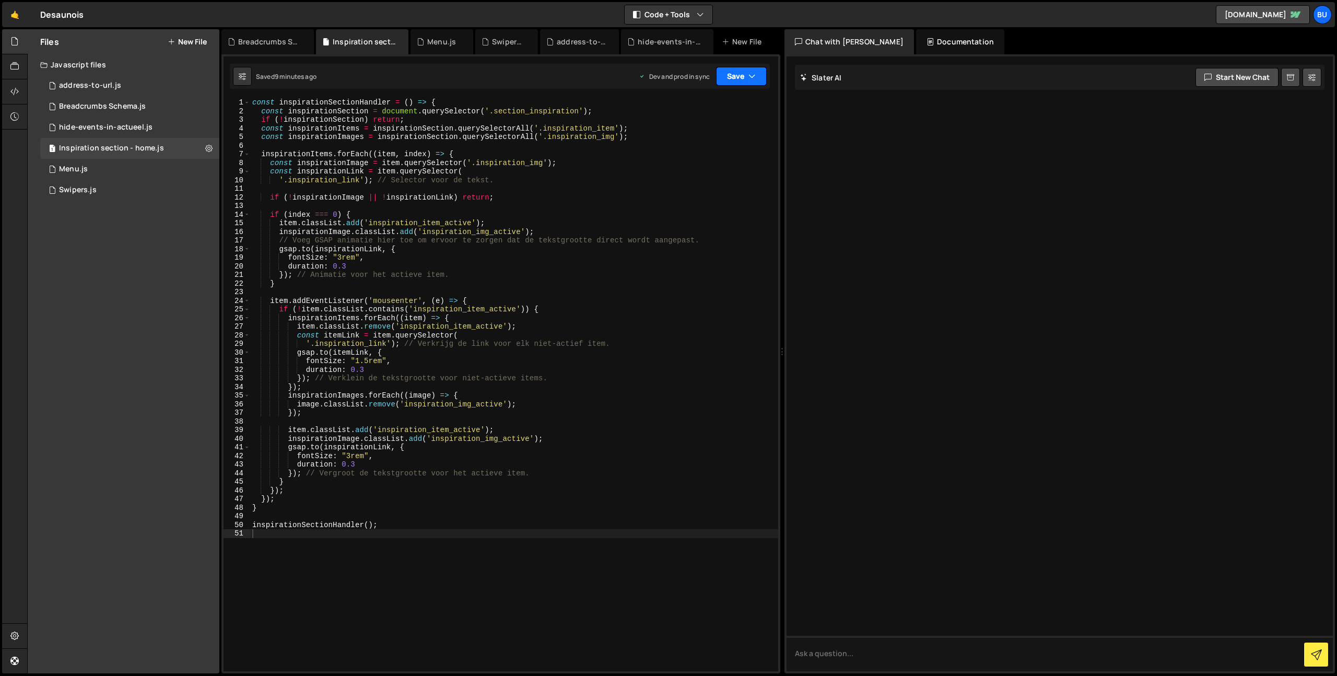
drag, startPoint x: 759, startPoint y: 77, endPoint x: 744, endPoint y: 91, distance: 20.7
click at [759, 77] on button "Save" at bounding box center [741, 76] width 51 height 19
click at [709, 139] on div "Save to Production S" at bounding box center [706, 136] width 109 height 10
click at [439, 186] on div "const inspirationSectionHandler = ( ) => { const inspirationSection = document …" at bounding box center [514, 393] width 528 height 590
click at [488, 171] on div "const inspirationSectionHandler = ( ) => { const inspirationSection = document …" at bounding box center [514, 393] width 528 height 590
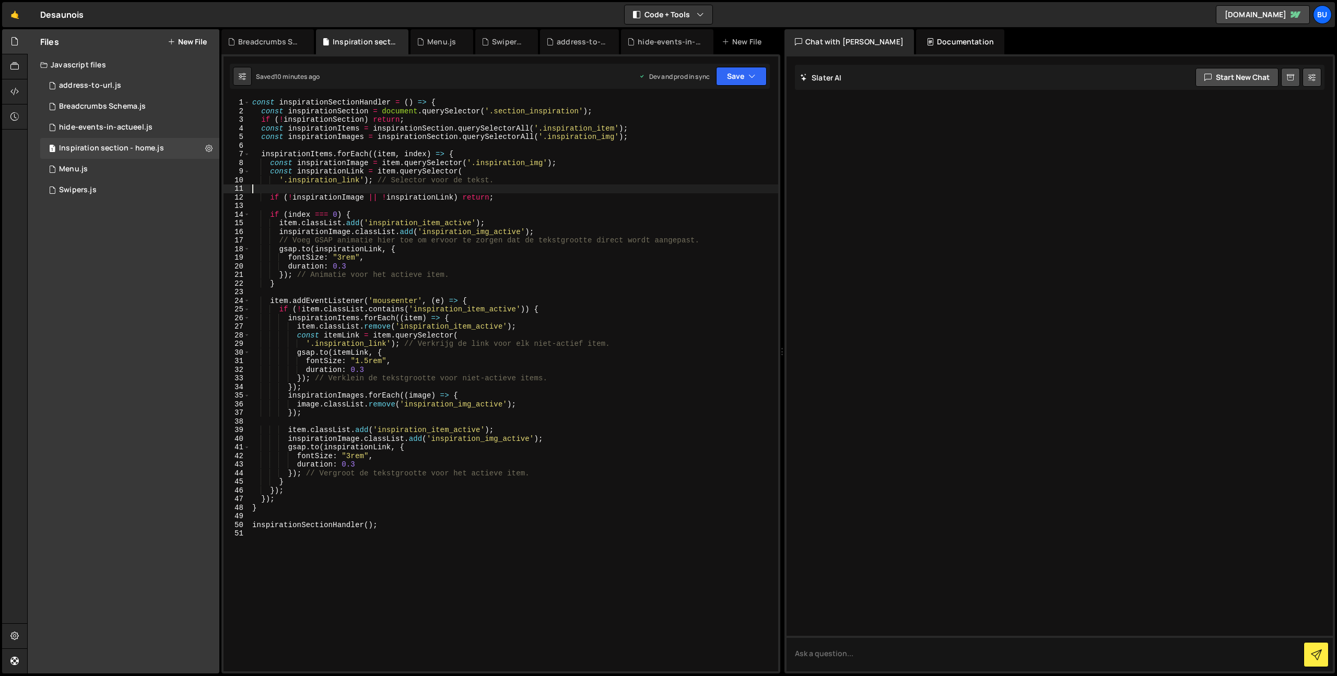
type textarea "const inspirationLink = item.querySelector("
click at [592, 148] on div "const inspirationSectionHandler = ( ) => { const inspirationSection = document …" at bounding box center [514, 393] width 528 height 590
click at [636, 121] on div "const inspirationSectionHandler = ( ) => { const inspirationSection = document …" at bounding box center [514, 393] width 528 height 590
drag, startPoint x: 658, startPoint y: 114, endPoint x: 652, endPoint y: 113, distance: 6.4
click at [658, 114] on div "const inspirationSectionHandler = ( ) => { const inspirationSection = document …" at bounding box center [514, 393] width 528 height 590
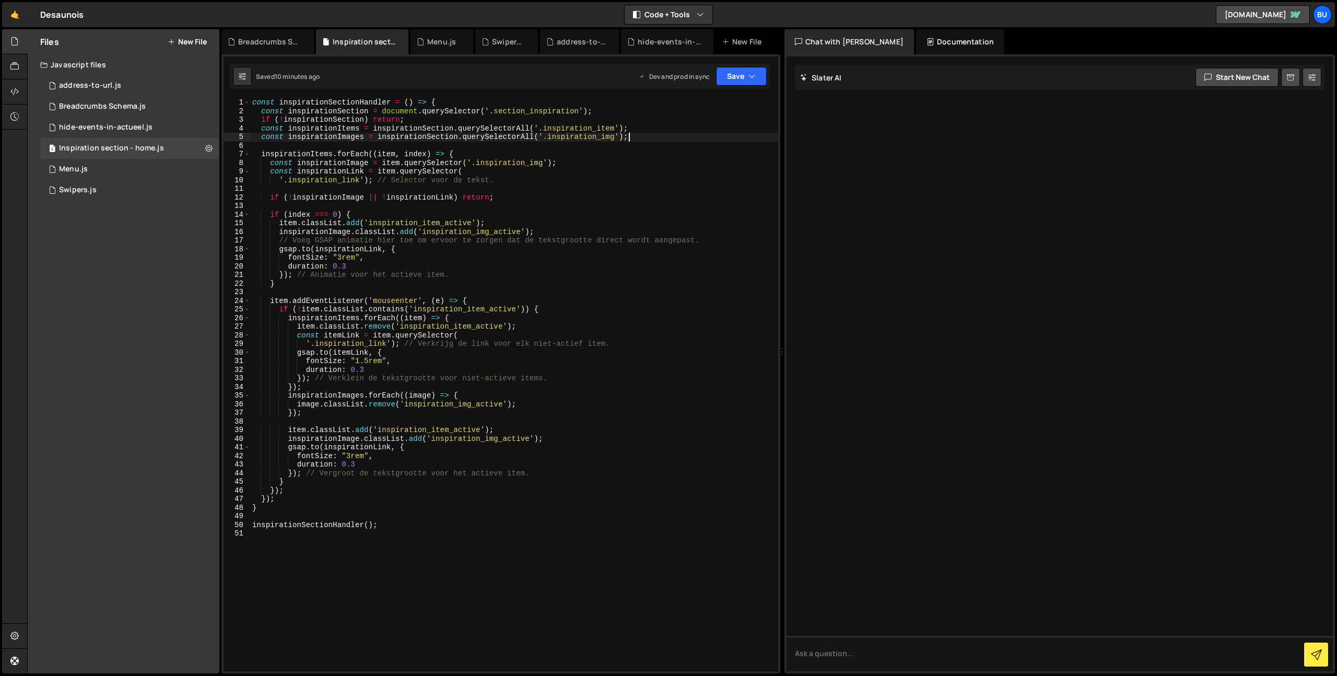
click at [662, 138] on div "const inspirationSectionHandler = ( ) => { const inspirationSection = document …" at bounding box center [514, 393] width 528 height 590
click at [603, 150] on div "const inspirationSectionHandler = ( ) => { const inspirationSection = document …" at bounding box center [514, 393] width 528 height 590
type textarea "inspirationItems.forEach((item, index) => {"
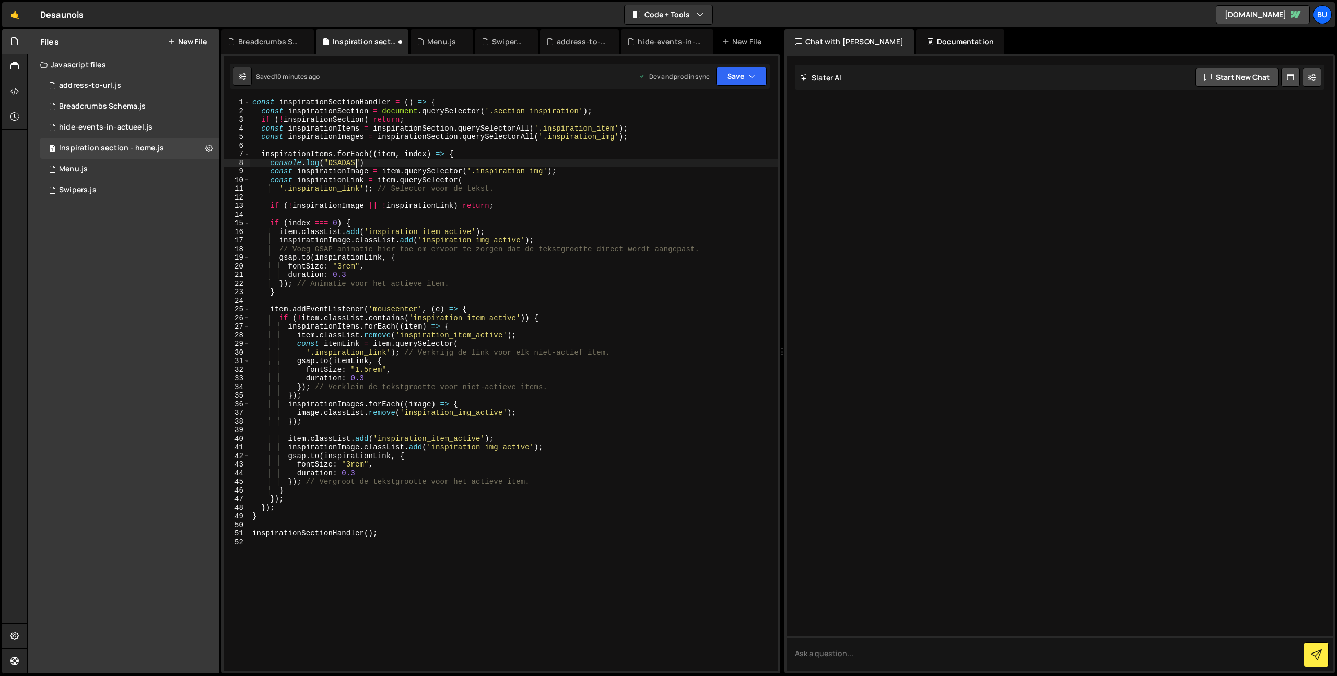
scroll to position [0, 7]
type textarea "console.log("DSADASD"
drag, startPoint x: 746, startPoint y: 82, endPoint x: 732, endPoint y: 114, distance: 34.8
click at [746, 82] on button "Save" at bounding box center [741, 76] width 51 height 19
click at [722, 137] on div "Save to Production S" at bounding box center [706, 136] width 109 height 10
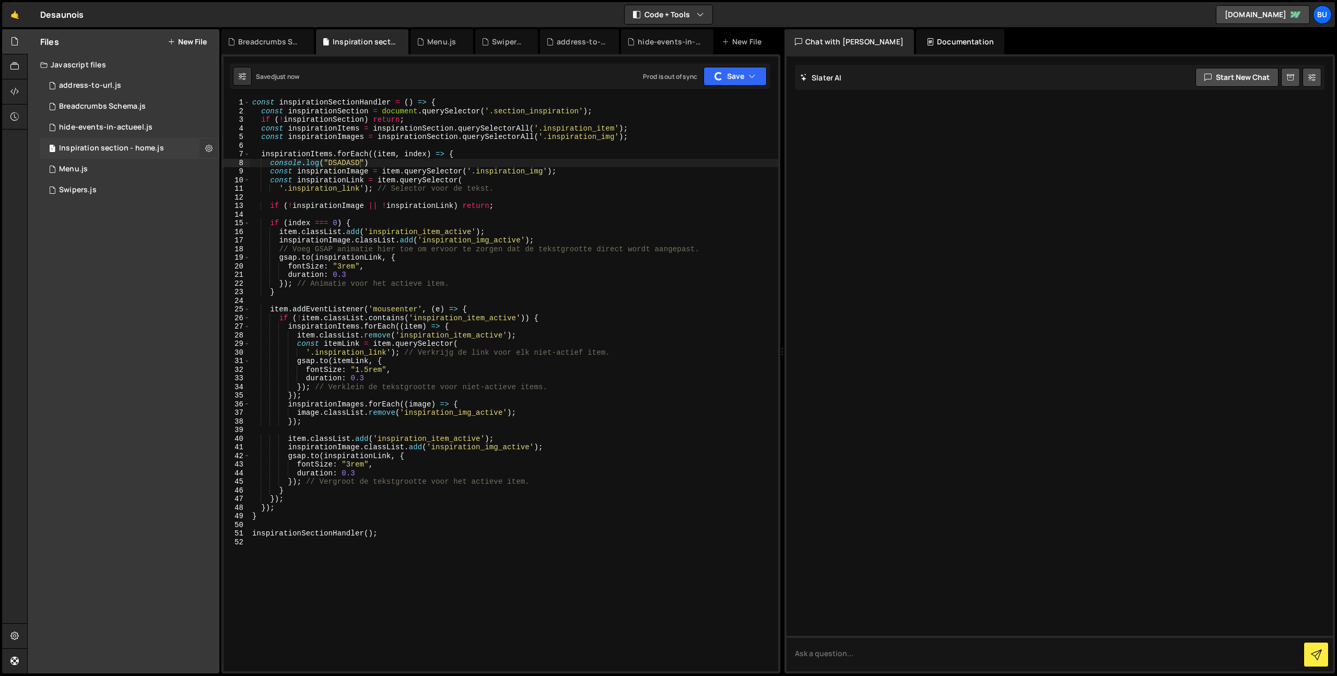
click at [209, 147] on icon at bounding box center [208, 148] width 7 height 10
type input "Inspiration section - home"
radio input "true"
checkbox input "true"
drag, startPoint x: 244, startPoint y: 156, endPoint x: 258, endPoint y: 169, distance: 18.5
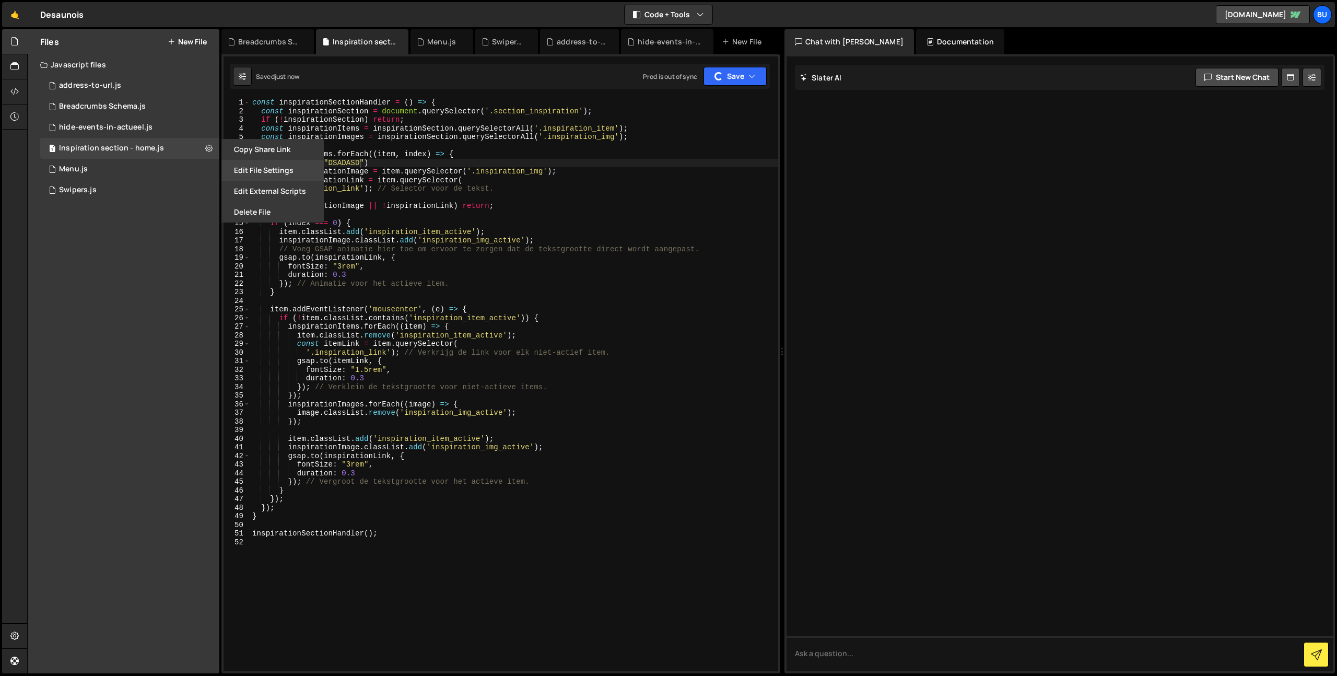
click at [259, 170] on div "Copy share link Edit File Settings Edit External Scripts Delete File" at bounding box center [271, 181] width 104 height 84
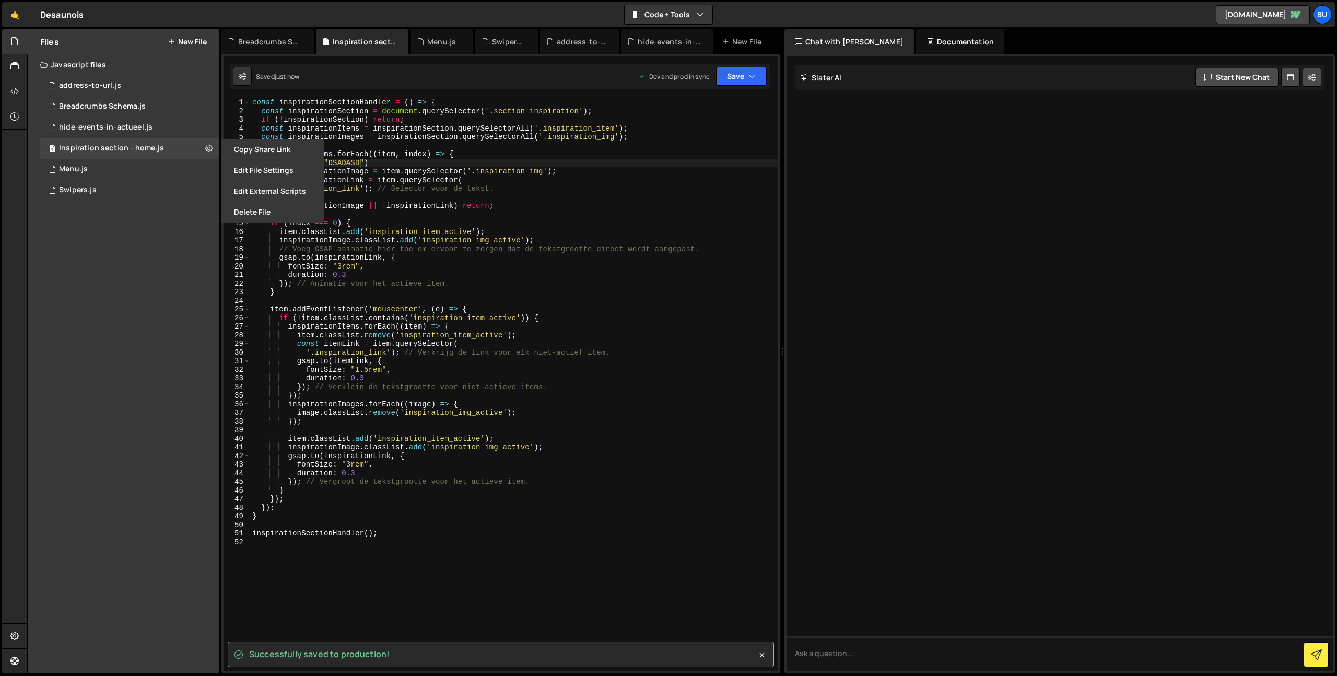
click at [265, 168] on button "Edit File Settings" at bounding box center [272, 170] width 102 height 21
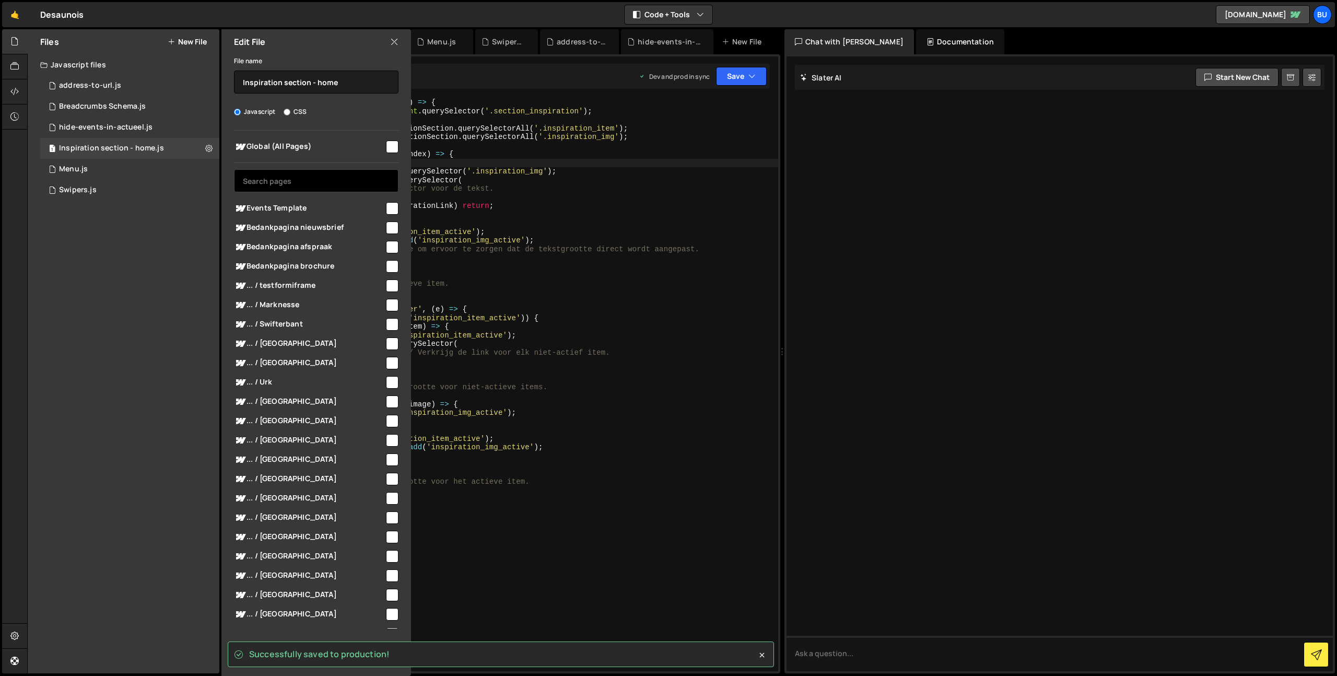
click at [338, 180] on input "text" at bounding box center [316, 180] width 165 height 23
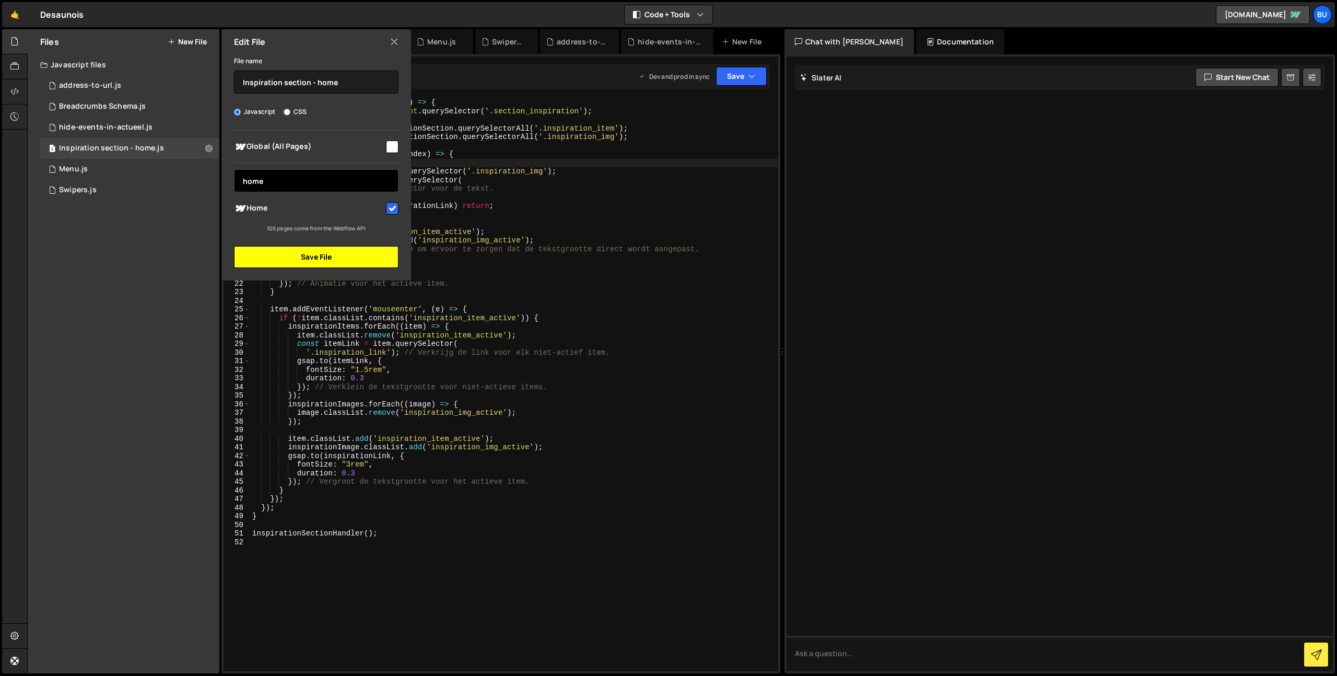
type input "home"
click at [339, 253] on button "Save File" at bounding box center [316, 257] width 165 height 22
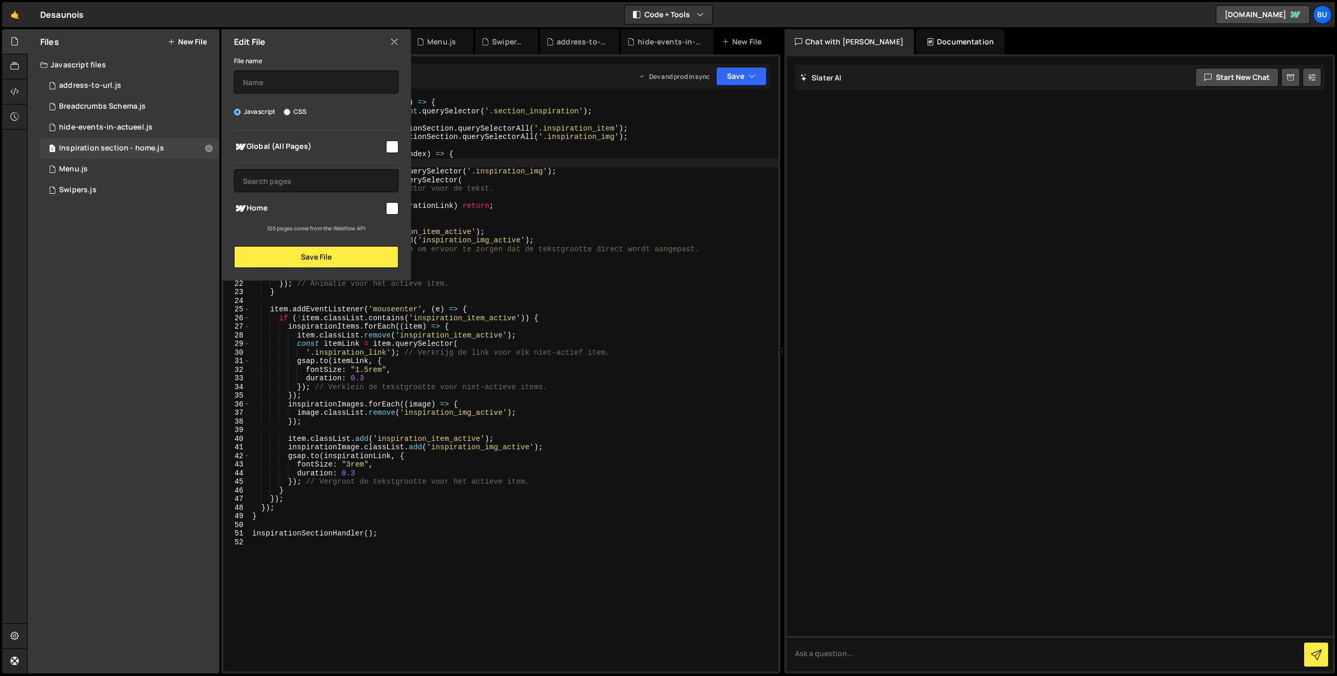
click at [521, 220] on div "const inspirationSectionHandler = ( ) => { const inspirationSection = document …" at bounding box center [514, 393] width 528 height 590
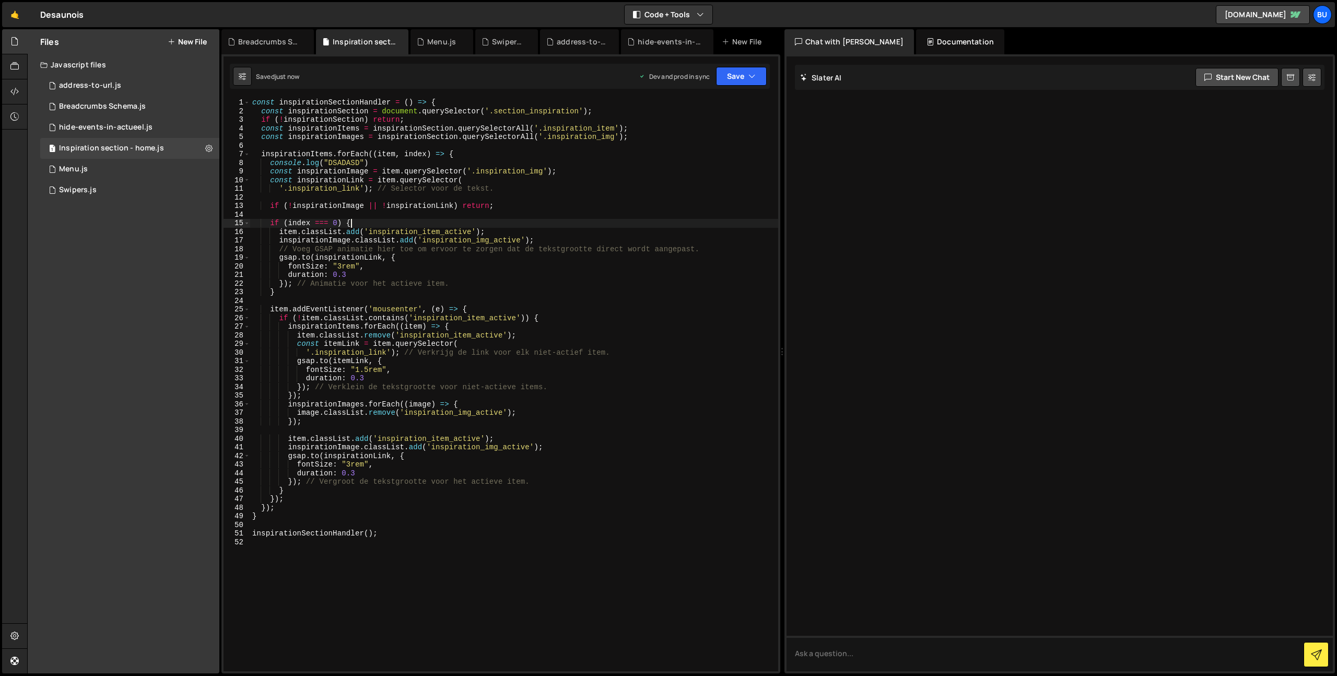
scroll to position [0, 6]
drag, startPoint x: 758, startPoint y: 72, endPoint x: 721, endPoint y: 96, distance: 44.0
click at [758, 72] on button "Save" at bounding box center [741, 76] width 51 height 19
click at [683, 137] on div "Save to Production S" at bounding box center [706, 136] width 109 height 10
click at [419, 254] on div "const inspirationSectionHandler = ( ) => { const inspirationSection = document …" at bounding box center [514, 393] width 528 height 590
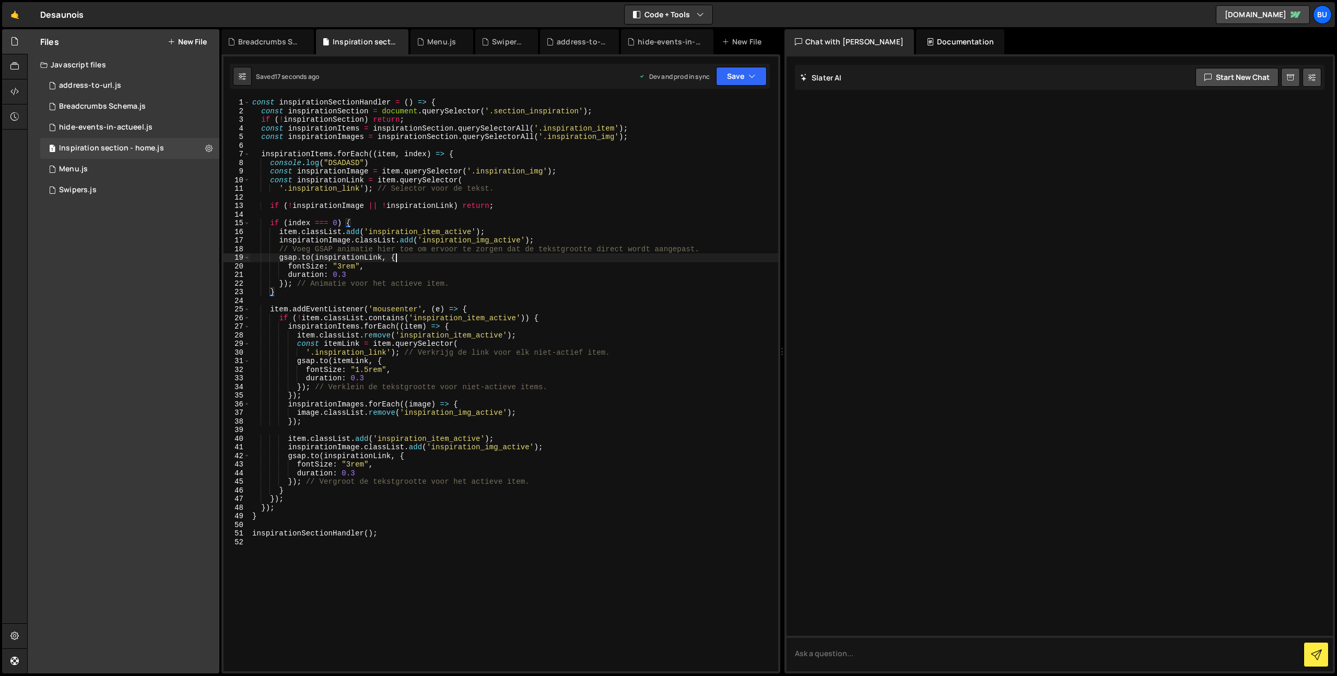
click at [474, 209] on div "const inspirationSectionHandler = ( ) => { const inspirationSection = document …" at bounding box center [514, 393] width 528 height 590
drag, startPoint x: 496, startPoint y: 162, endPoint x: 502, endPoint y: 157, distance: 8.2
click at [505, 157] on div "const inspirationSectionHandler = ( ) => { const inspirationSection = document …" at bounding box center [514, 393] width 528 height 590
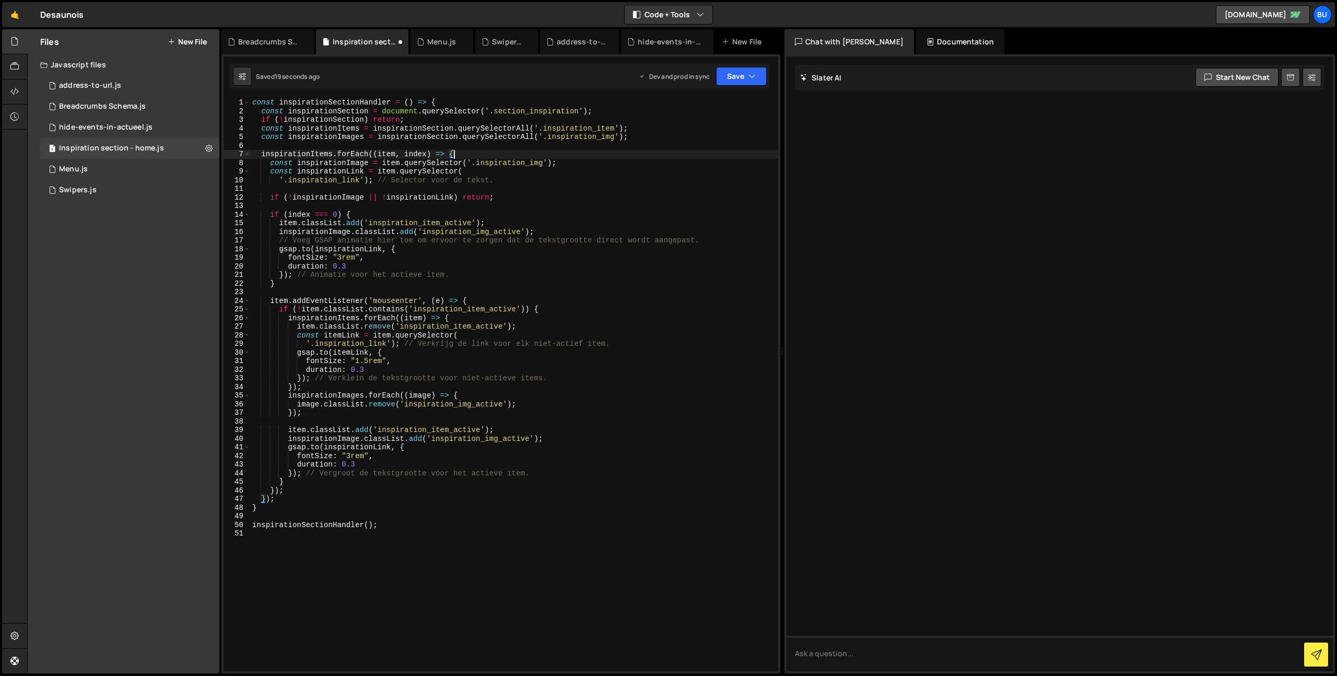
click at [408, 214] on div "const inspirationSectionHandler = ( ) => { const inspirationSection = document …" at bounding box center [514, 393] width 528 height 590
click at [435, 283] on div "const inspirationSectionHandler = ( ) => { const inspirationSection = document …" at bounding box center [514, 393] width 528 height 590
drag, startPoint x: 484, startPoint y: 283, endPoint x: 503, endPoint y: 225, distance: 61.0
click at [484, 283] on div "const inspirationSectionHandler = ( ) => { const inspirationSection = document …" at bounding box center [514, 393] width 528 height 590
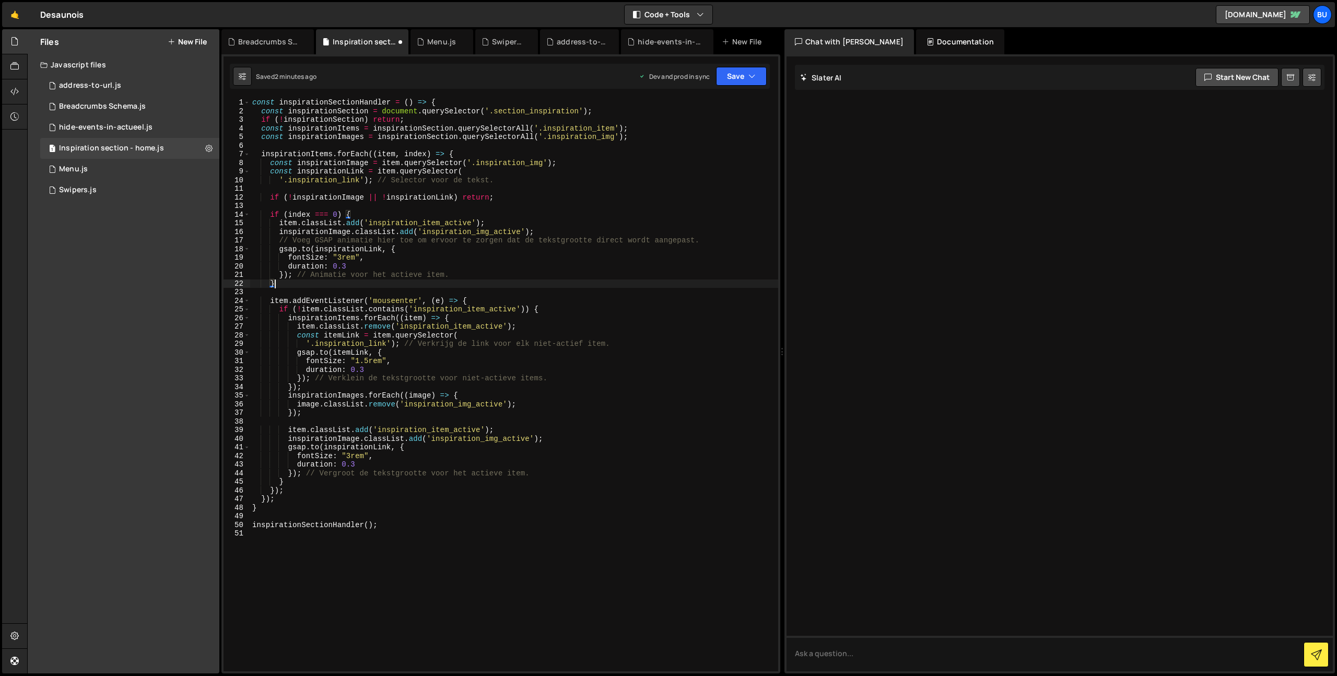
click at [453, 446] on div "const inspirationSectionHandler = ( ) => { const inspirationSection = document …" at bounding box center [514, 393] width 528 height 590
type textarea "gsap.to(inspirationLink, {"
